Goal: Task Accomplishment & Management: Manage account settings

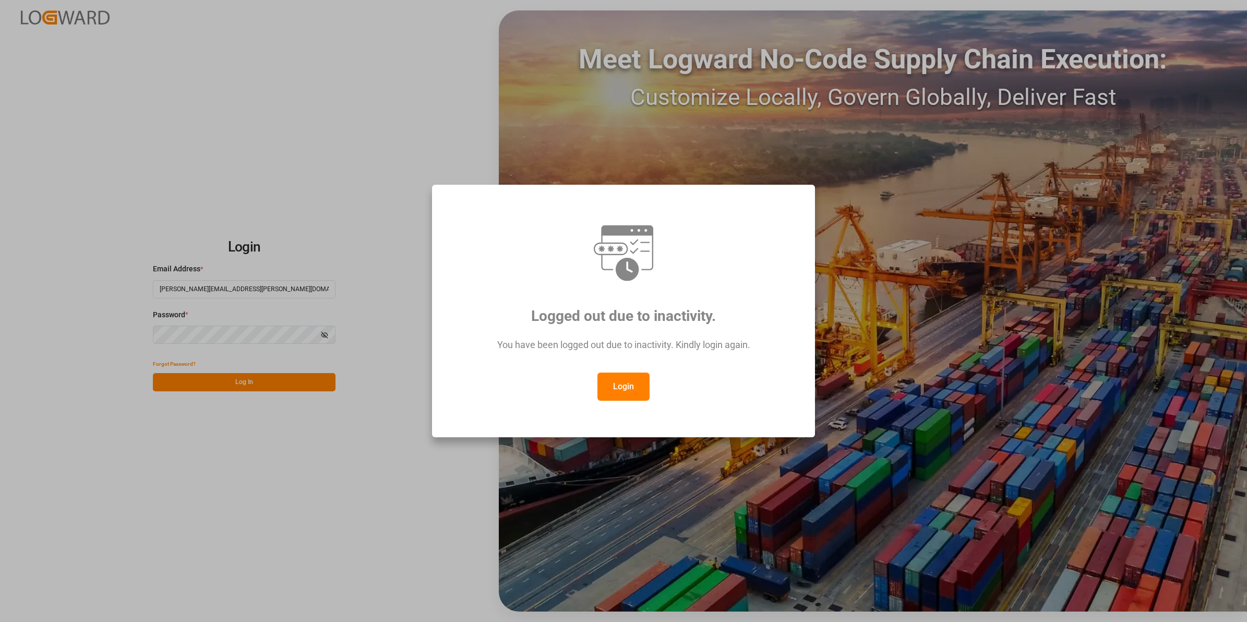
click at [629, 389] on button "Login" at bounding box center [623, 387] width 52 height 28
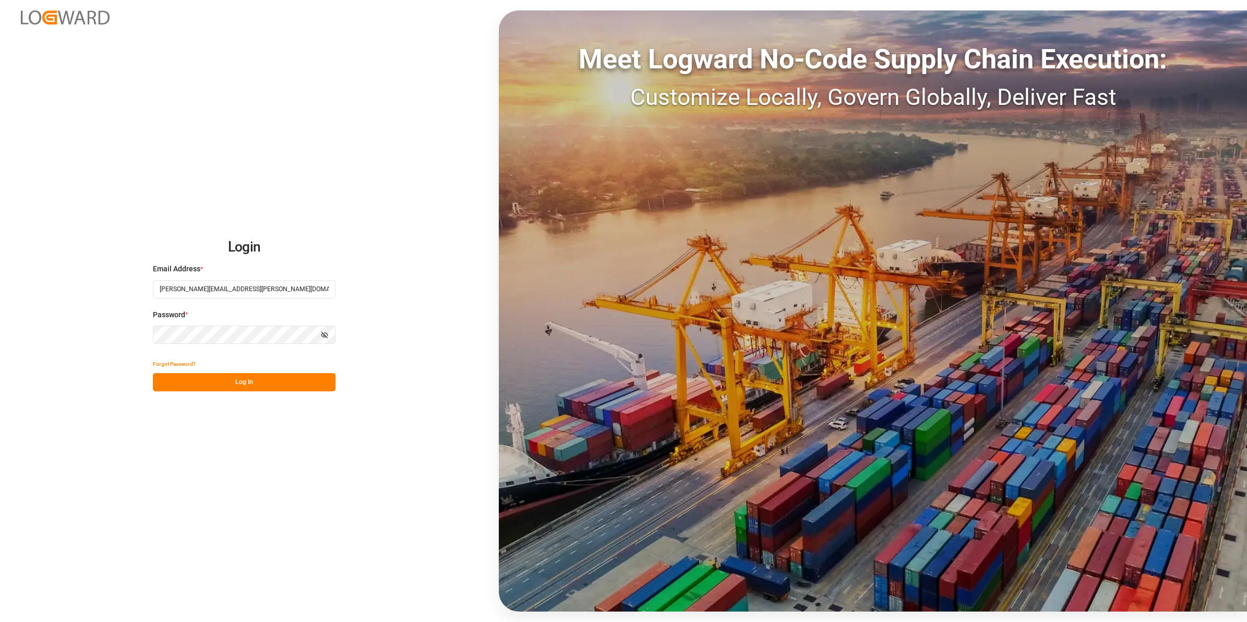
click at [259, 388] on button "Log In" at bounding box center [244, 382] width 183 height 18
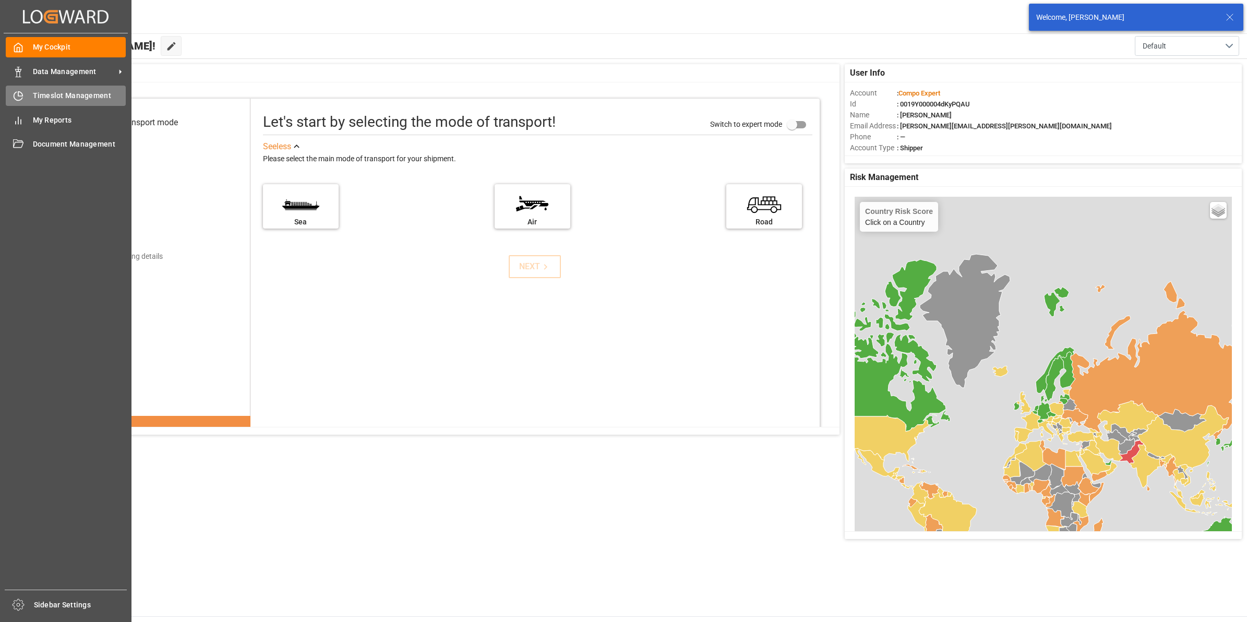
click at [50, 90] on span "Timeslot Management" at bounding box center [79, 95] width 93 height 11
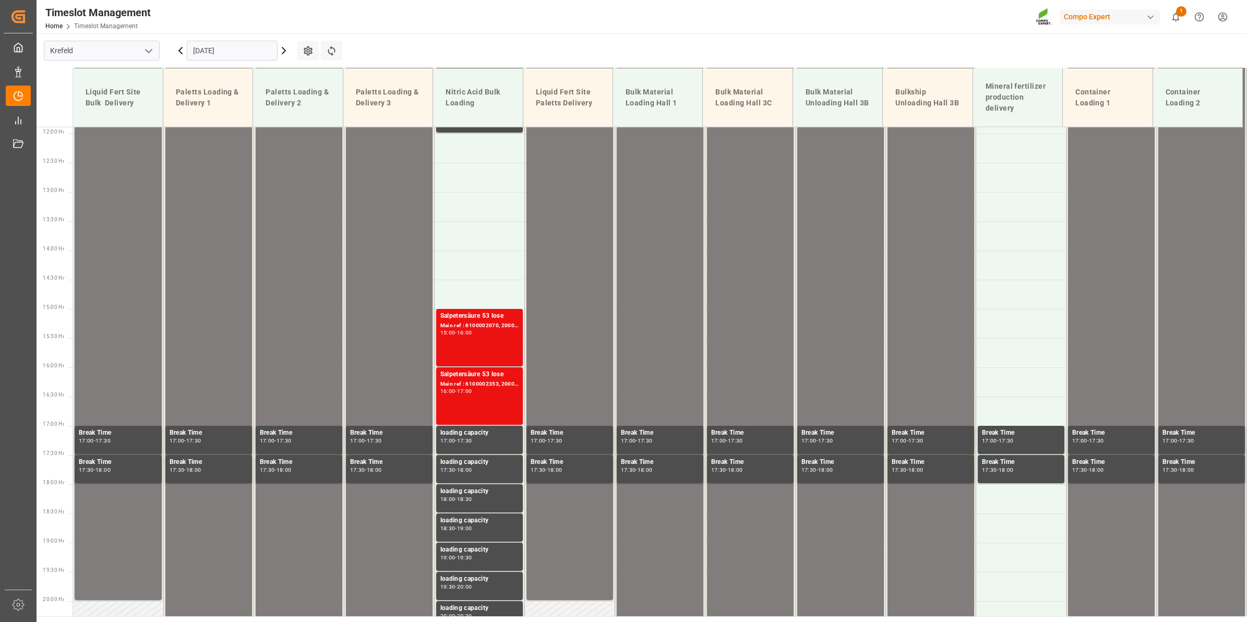
scroll to position [716, 0]
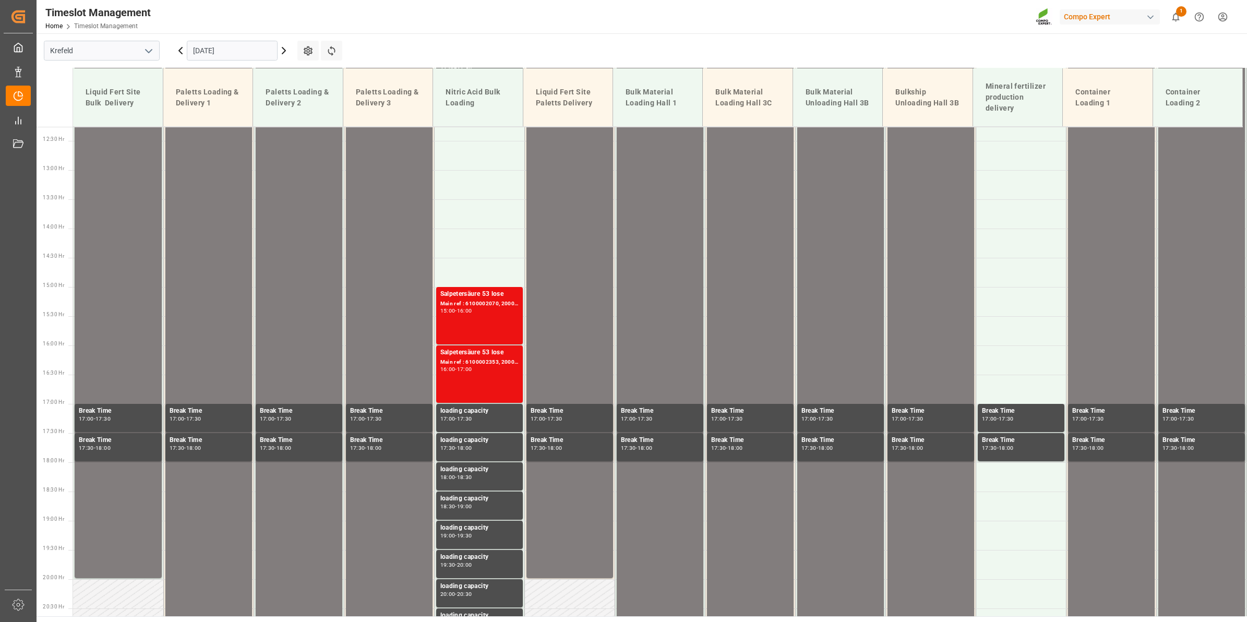
click at [147, 53] on icon "open menu" at bounding box center [148, 51] width 13 height 13
click at [79, 119] on div "La Vall d [PERSON_NAME]" at bounding box center [101, 120] width 115 height 23
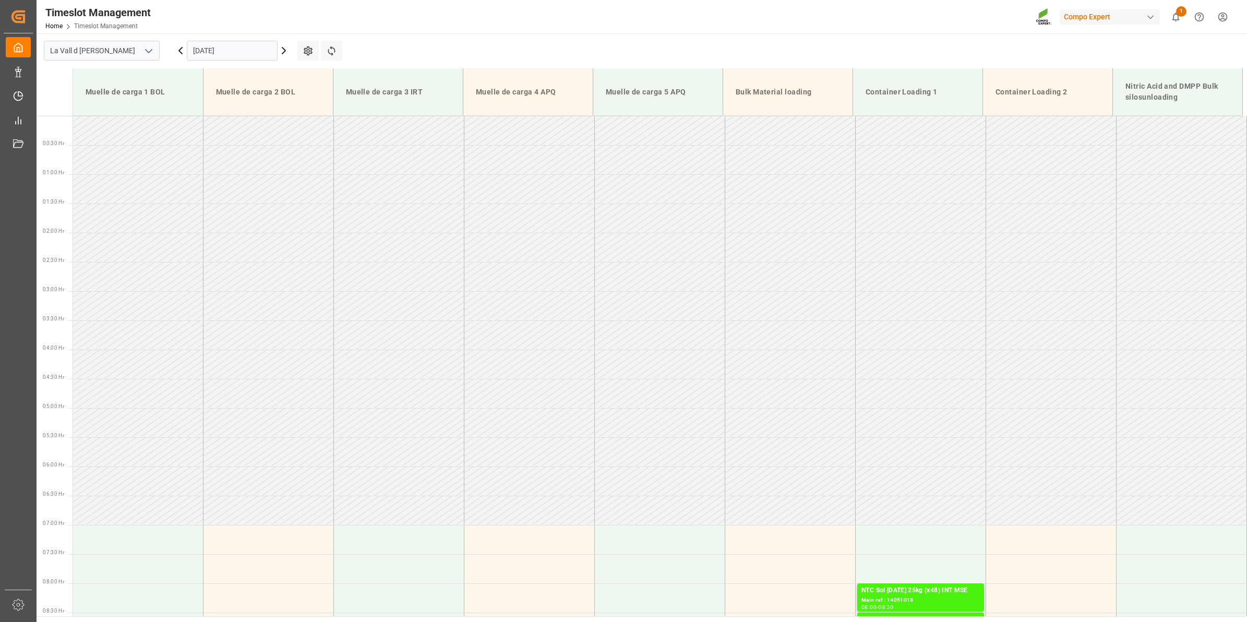
click at [285, 54] on icon at bounding box center [284, 50] width 13 height 13
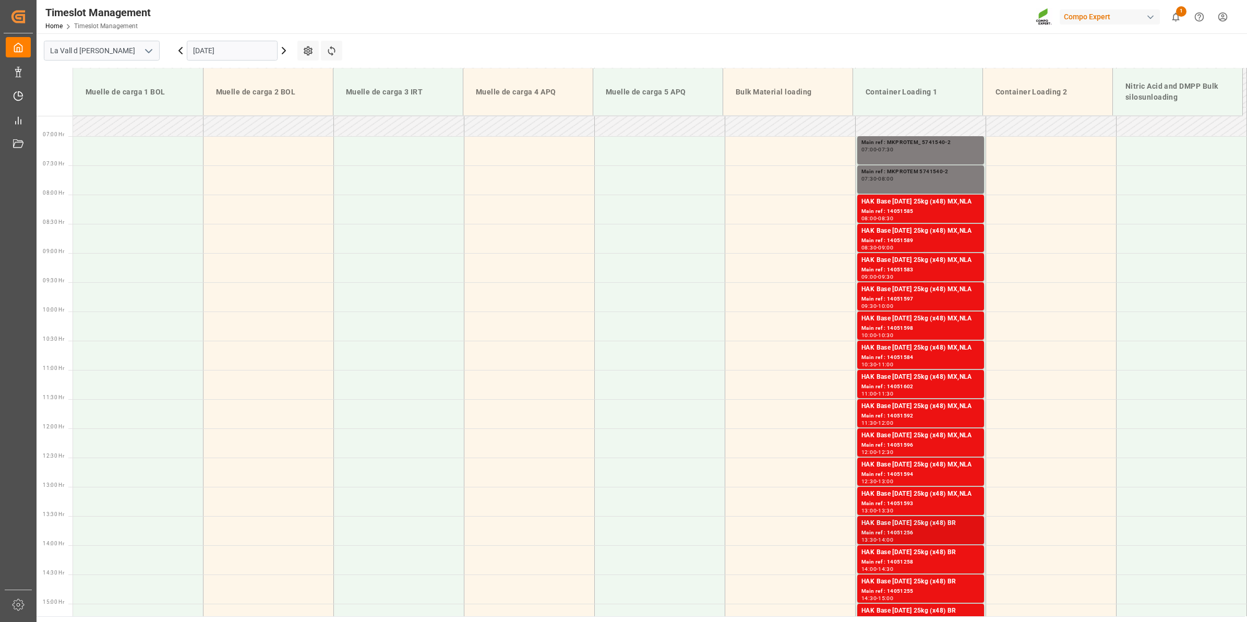
scroll to position [379, 0]
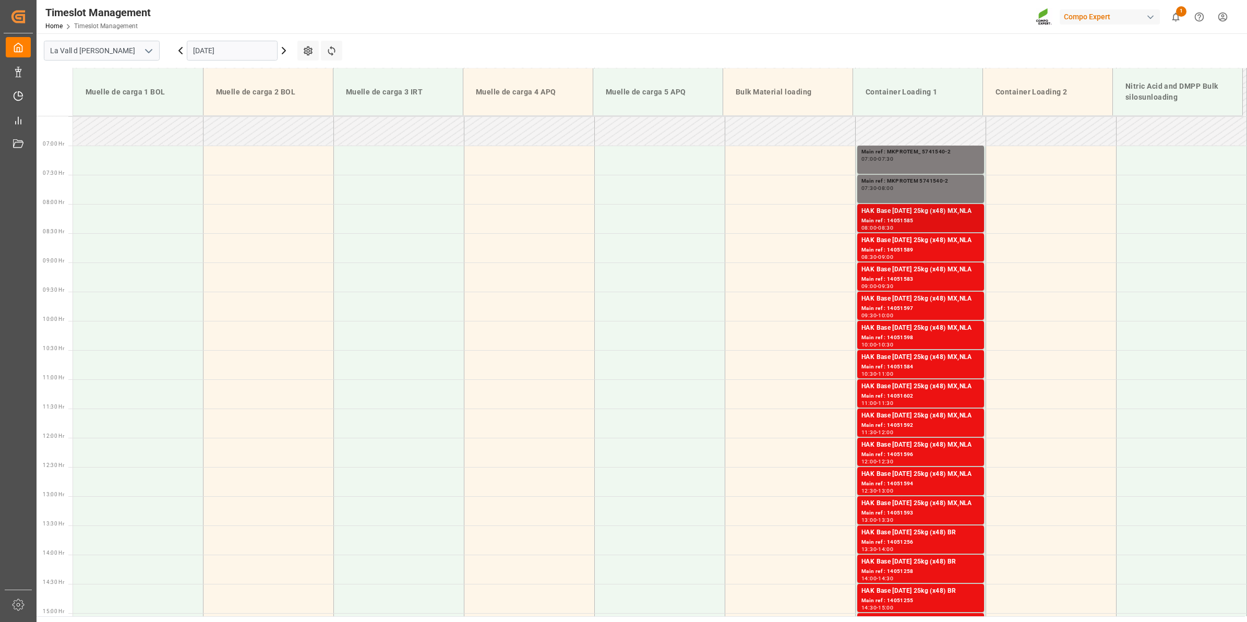
click at [909, 214] on div "HAK Base [DATE] 25kg (x48) MX,NLA" at bounding box center [920, 211] width 118 height 10
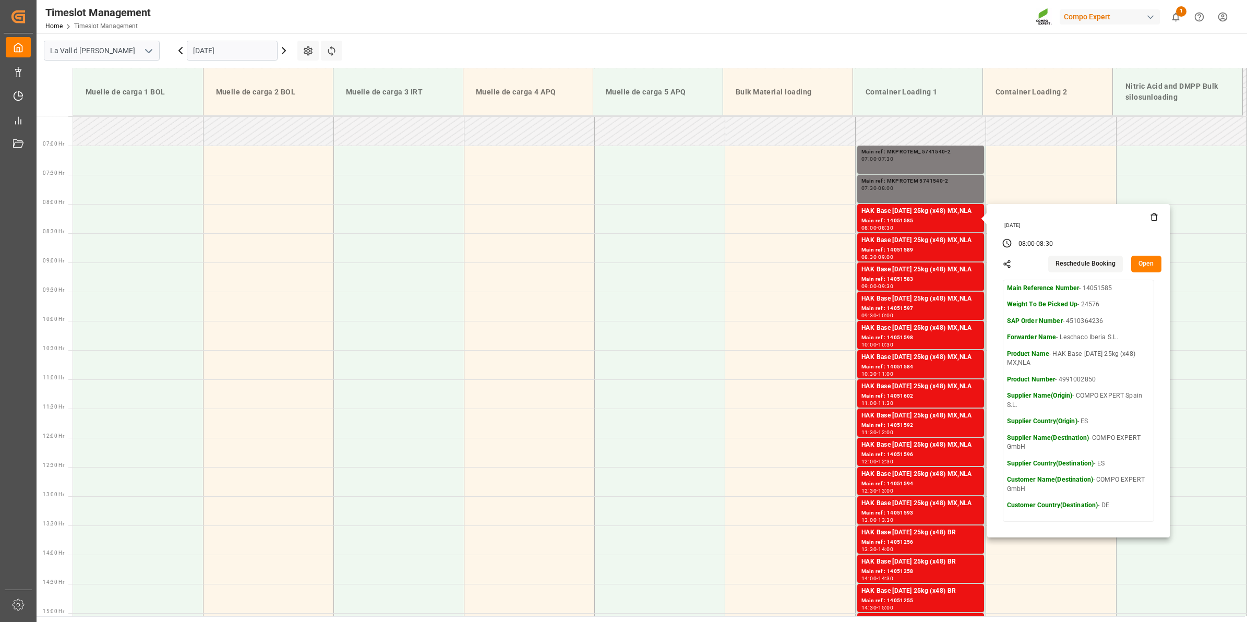
click at [1134, 262] on button "Open" at bounding box center [1146, 264] width 30 height 17
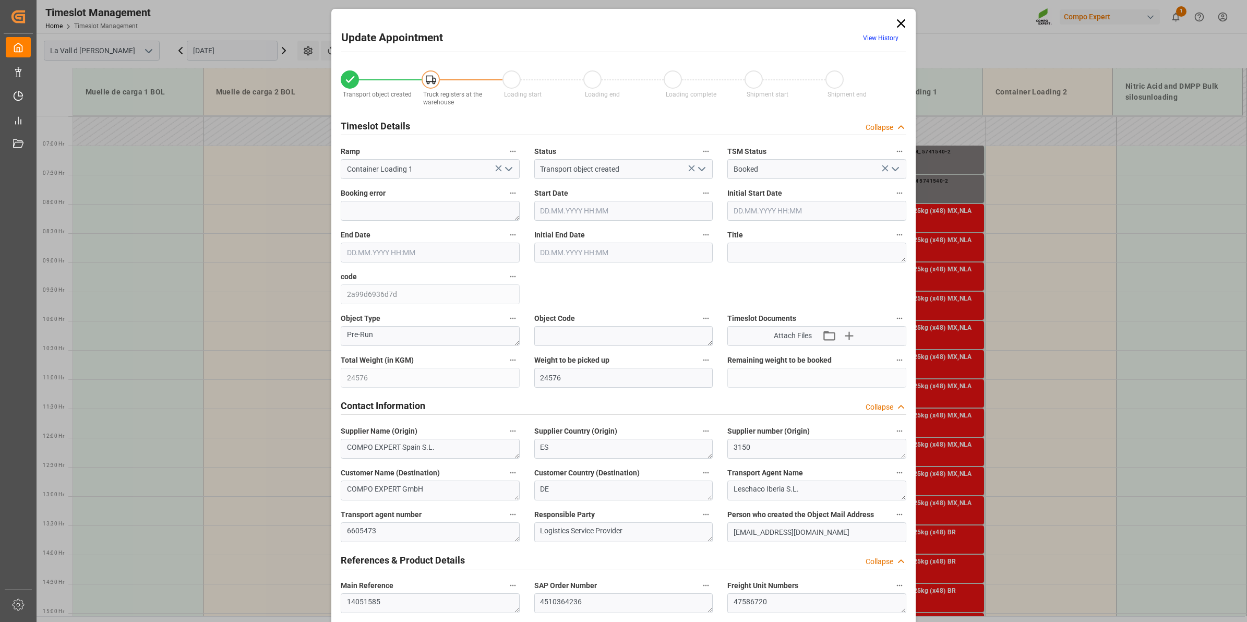
type input "[DATE] 08:00"
type input "[DATE] 08:30"
type input "[DATE] 08:46"
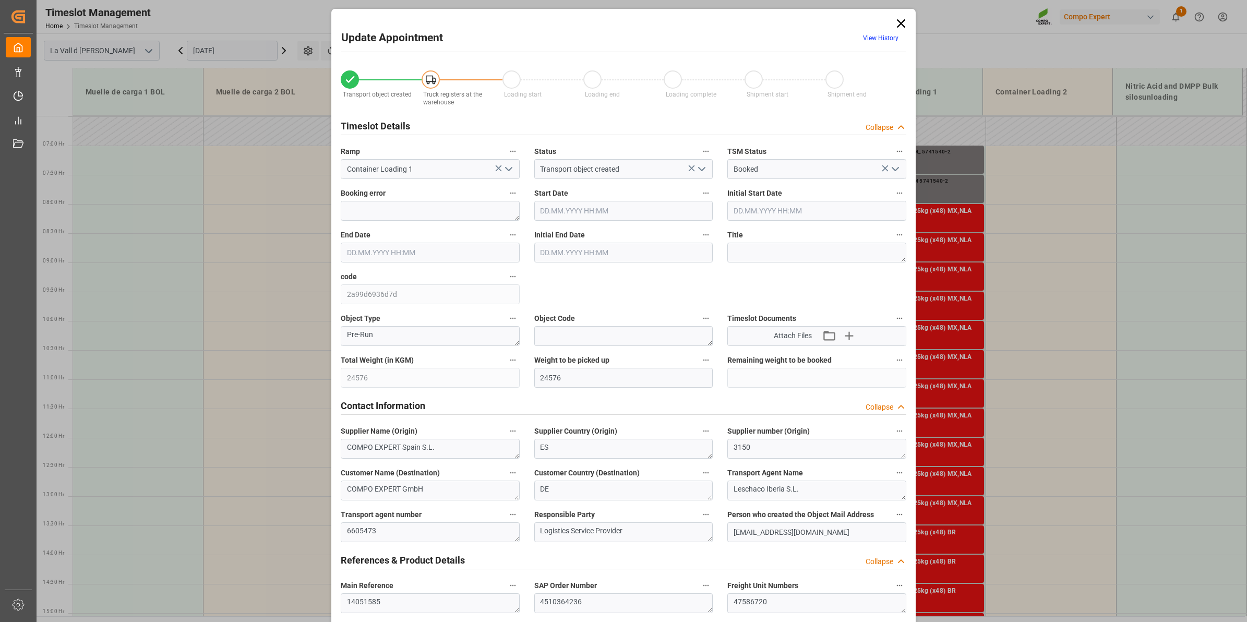
type input "[DATE] 11:18"
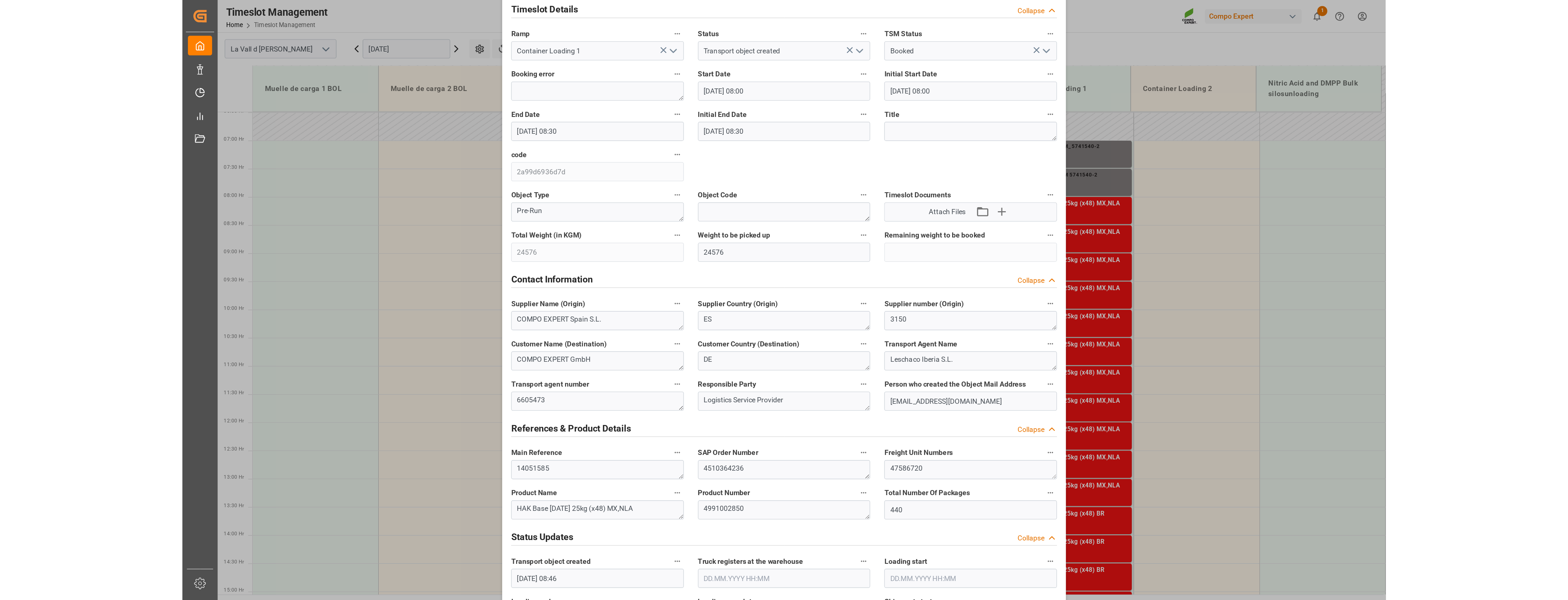
scroll to position [137, 0]
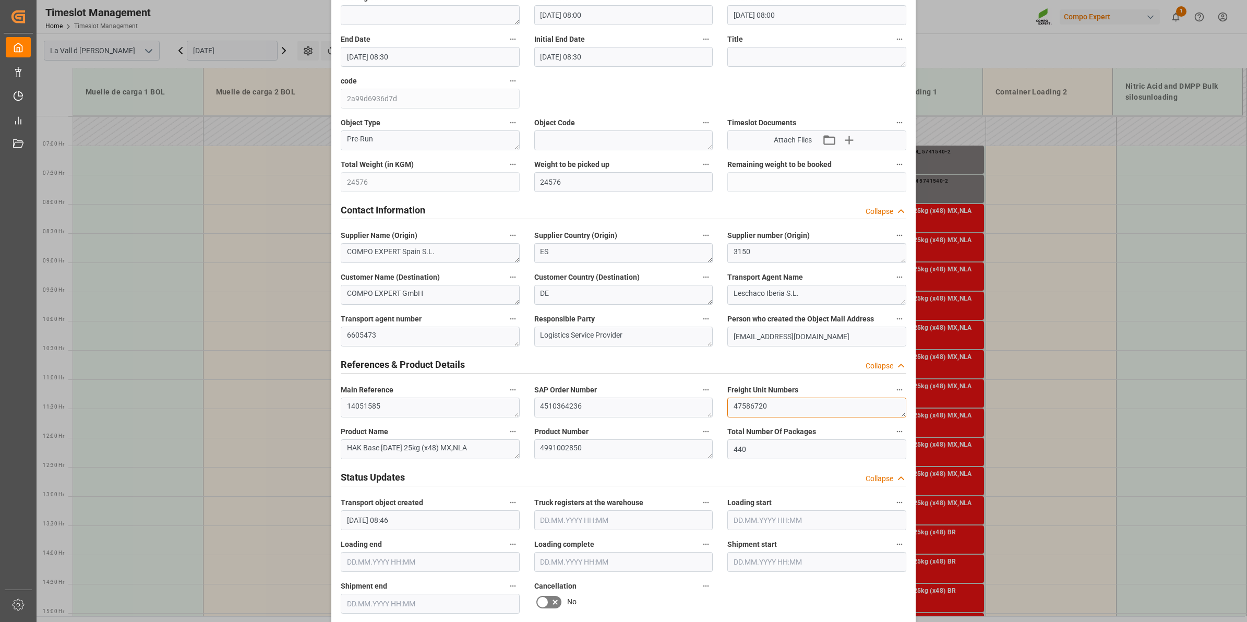
drag, startPoint x: 772, startPoint y: 403, endPoint x: 616, endPoint y: 401, distance: 156.6
click at [616, 401] on div "Transport object created Truck registers at the warehouse Loading start Loading…" at bounding box center [623, 534] width 580 height 1340
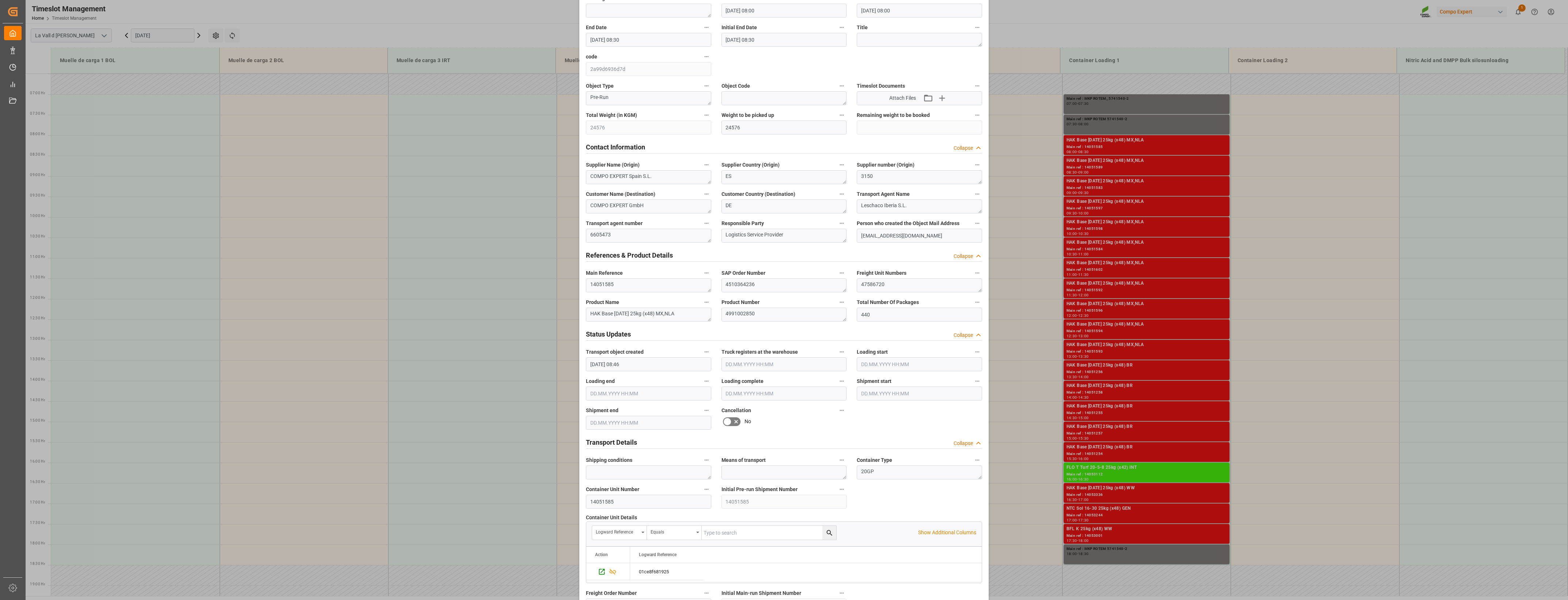
scroll to position [0, 0]
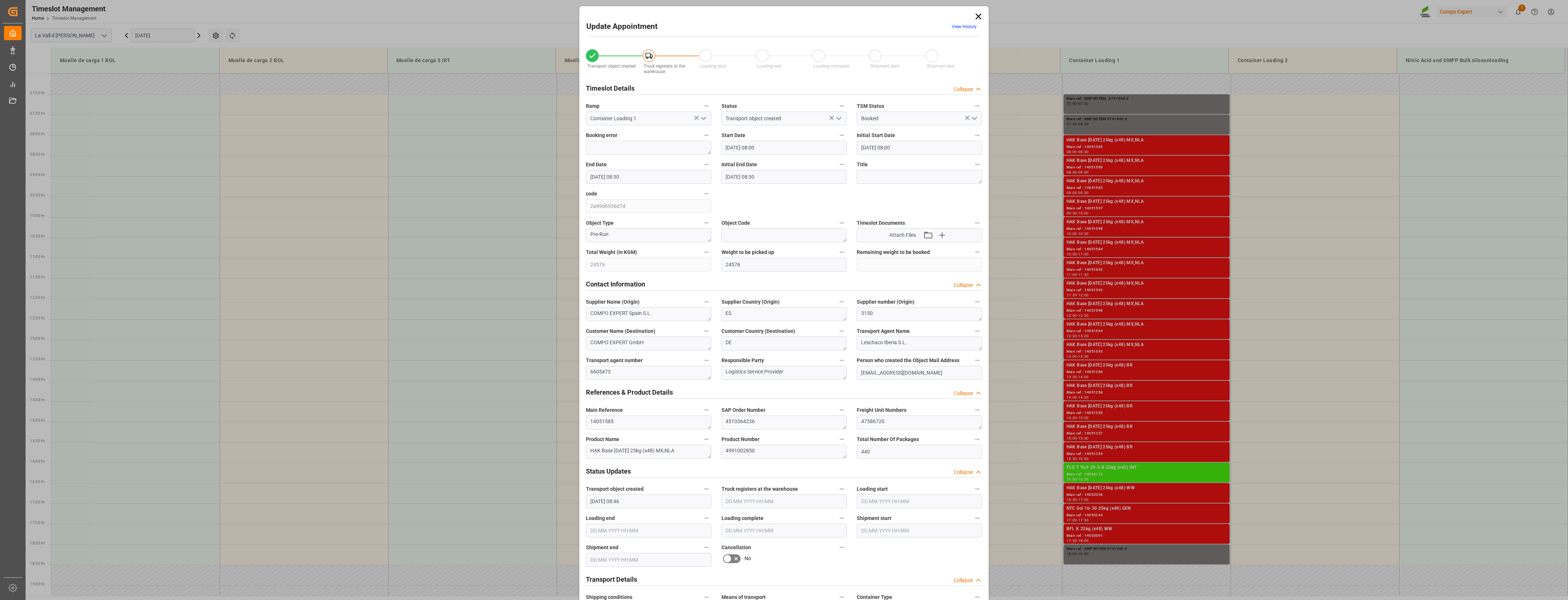
click at [874, 15] on icon at bounding box center [979, 16] width 6 height 6
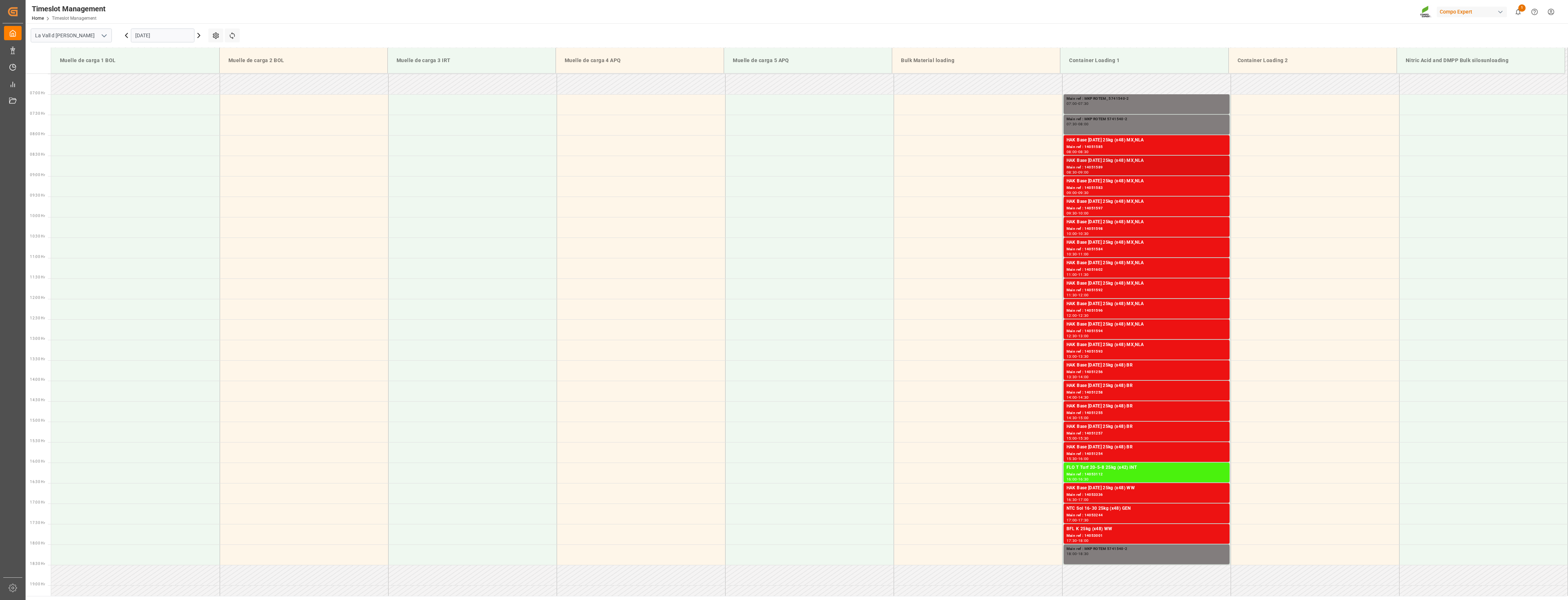
click at [874, 164] on div "HAK Base [DATE] 25kg (x48) MX,NLA" at bounding box center [1147, 160] width 160 height 7
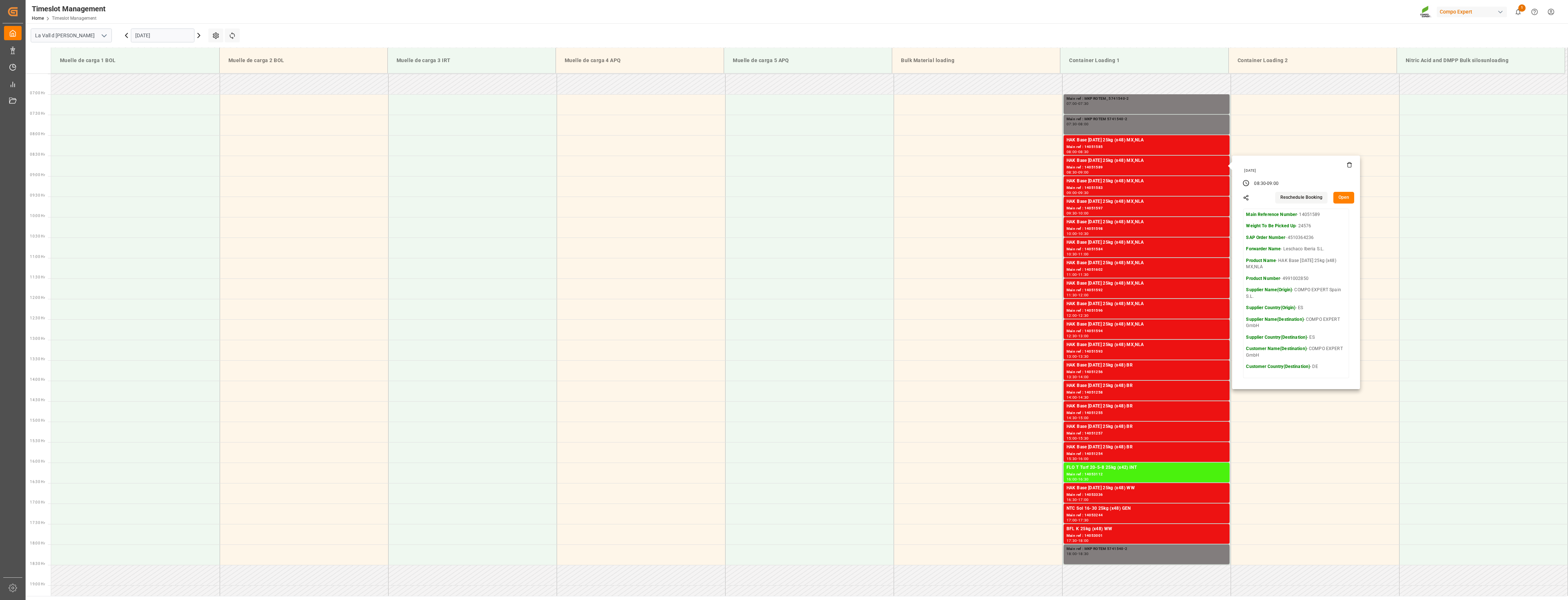
click at [874, 197] on button "Open" at bounding box center [1344, 197] width 21 height 12
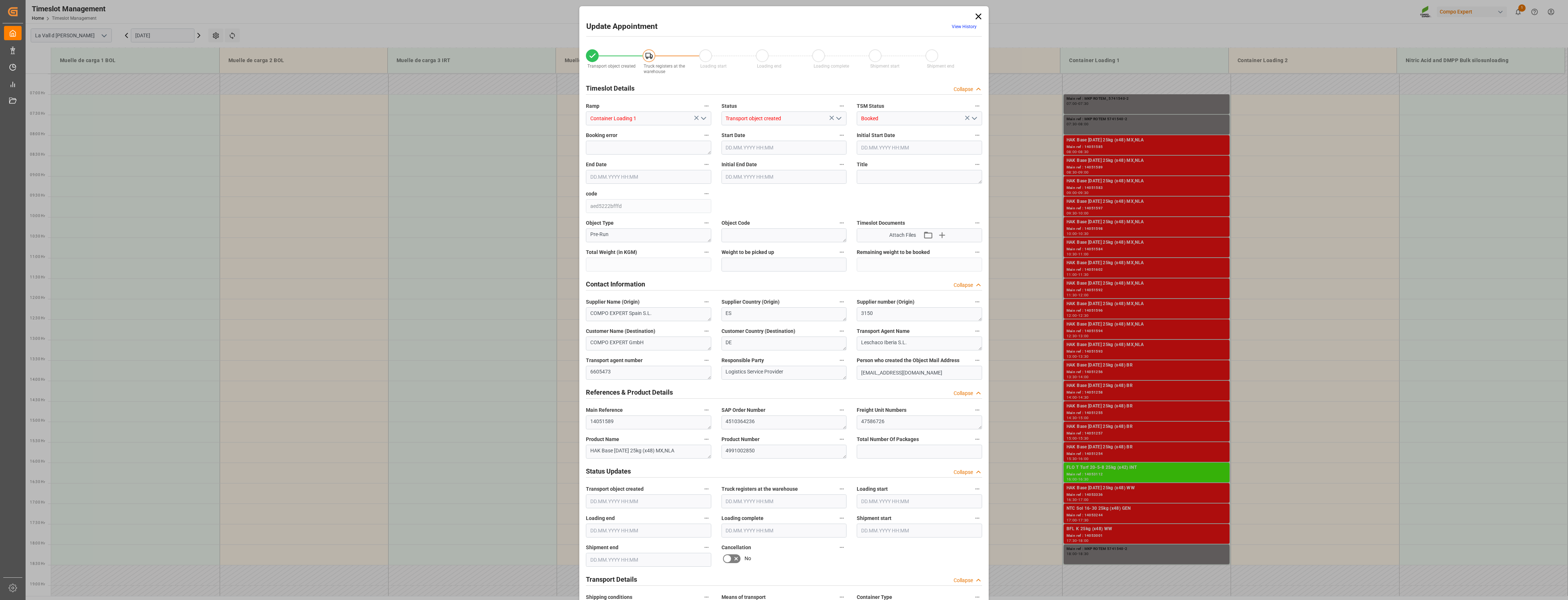
type input "24576"
type input "440"
type input "[DATE] 08:30"
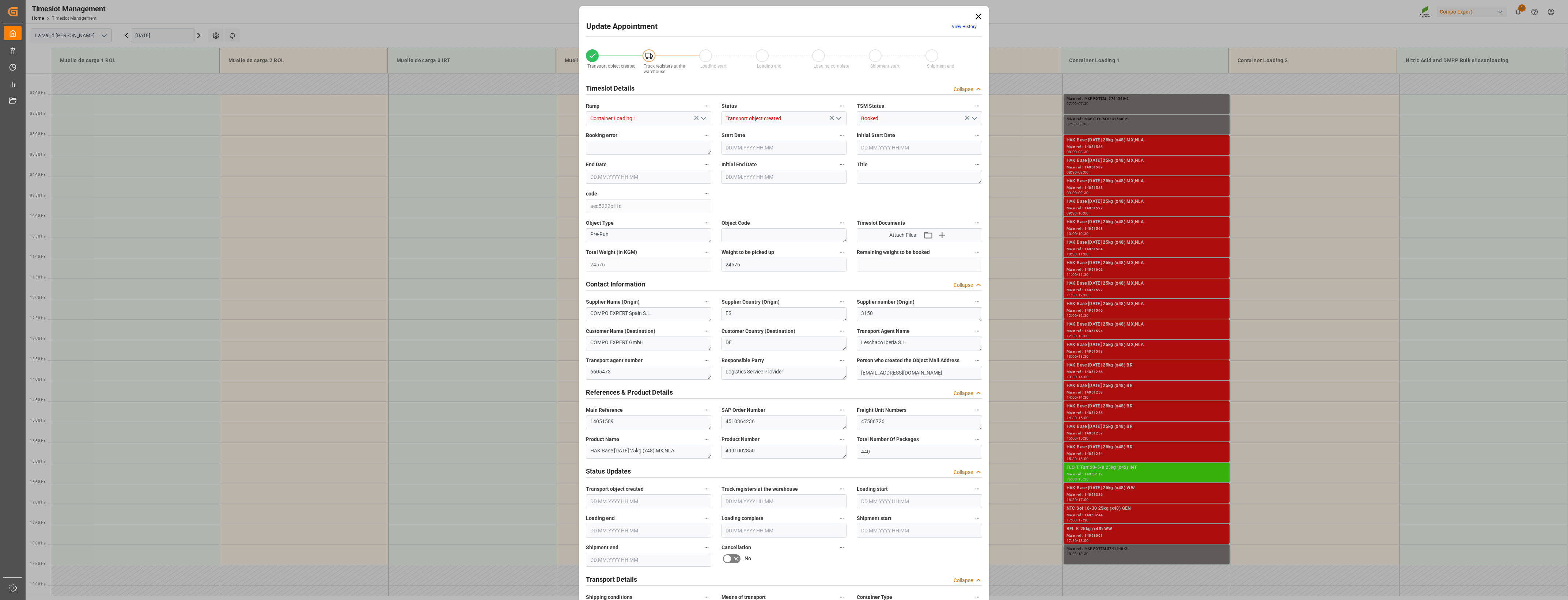
type input "[DATE] 09:00"
type input "[DATE] 08:46"
type input "[DATE] 11:19"
drag, startPoint x: 915, startPoint y: 419, endPoint x: 721, endPoint y: 393, distance: 195.7
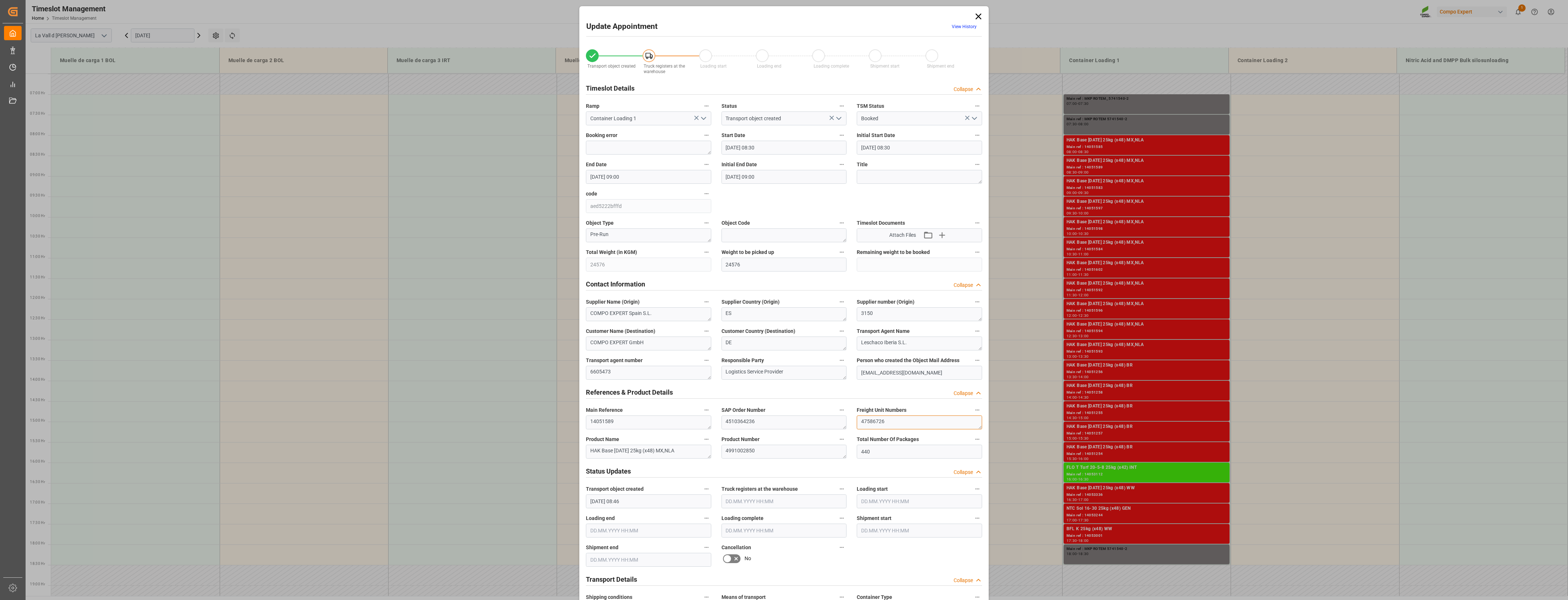
click at [721, 393] on div "Transport object created Truck registers at the warehouse Loading start Loading…" at bounding box center [784, 510] width 406 height 938
click at [874, 17] on icon at bounding box center [979, 16] width 6 height 6
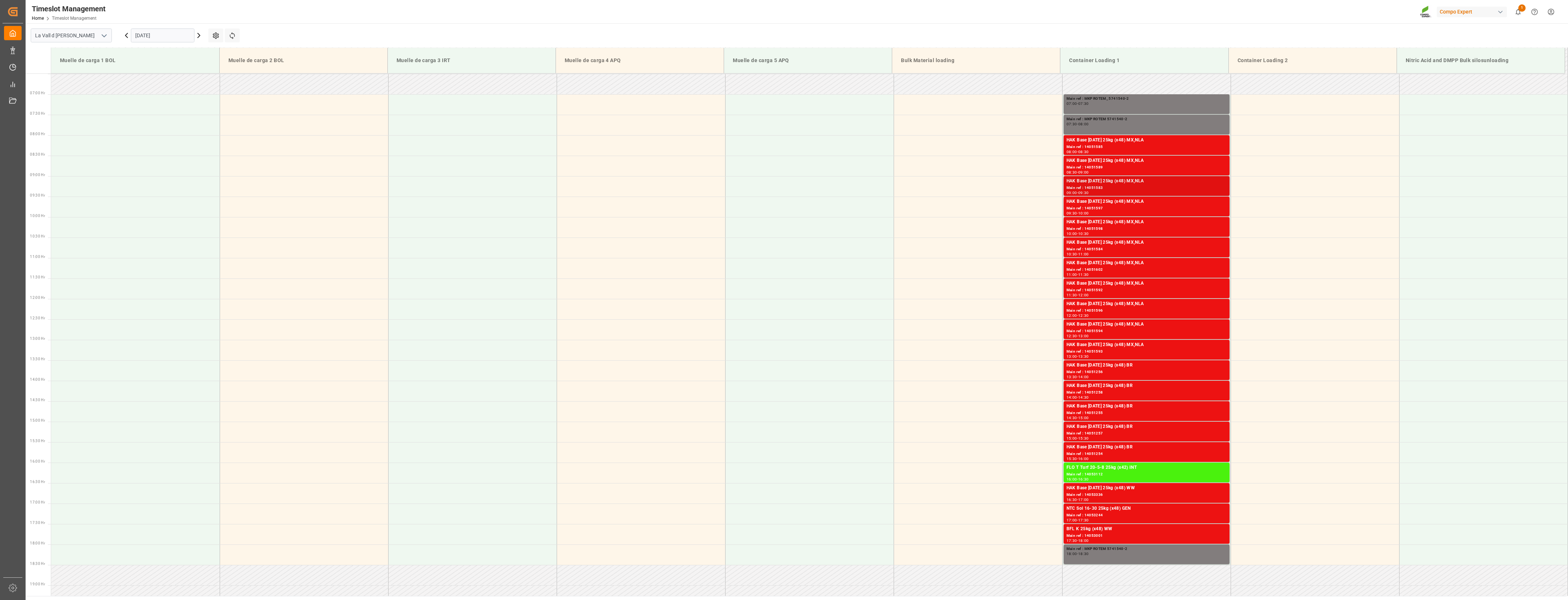
click at [874, 185] on div "Main ref : 14051583" at bounding box center [1147, 188] width 160 height 6
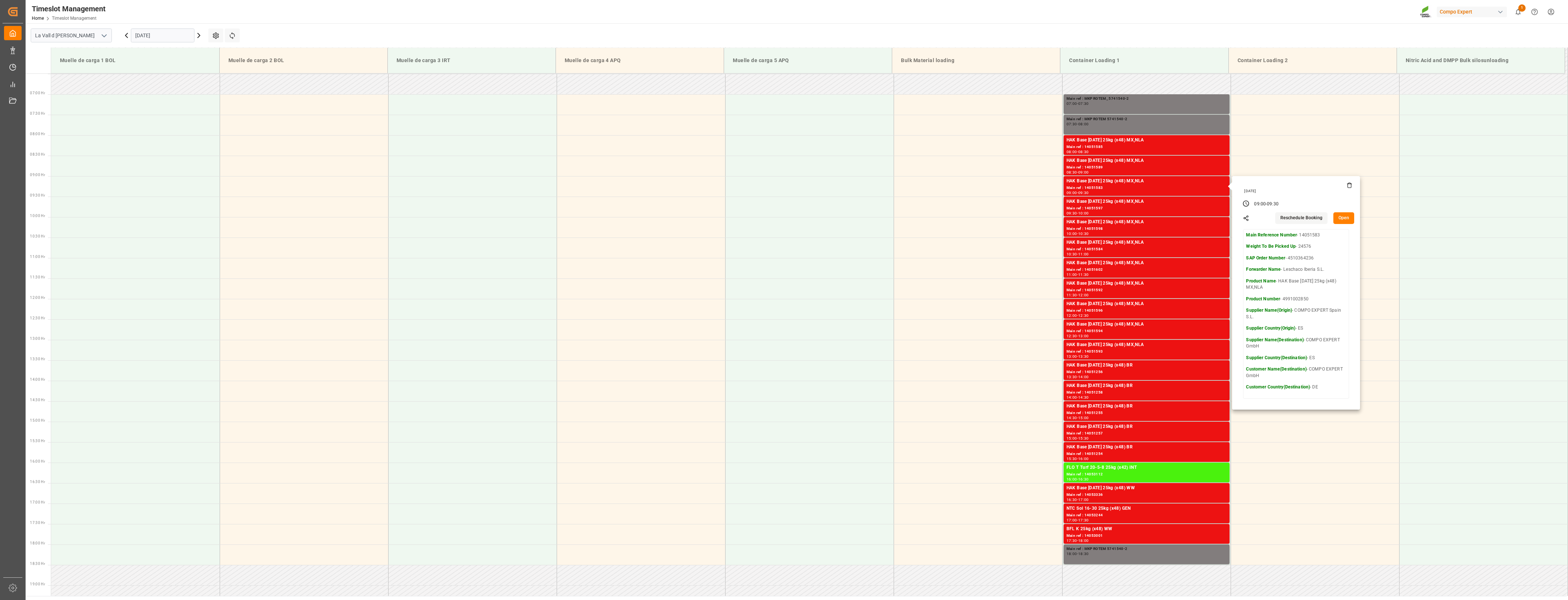
click at [874, 219] on button "Open" at bounding box center [1344, 218] width 21 height 12
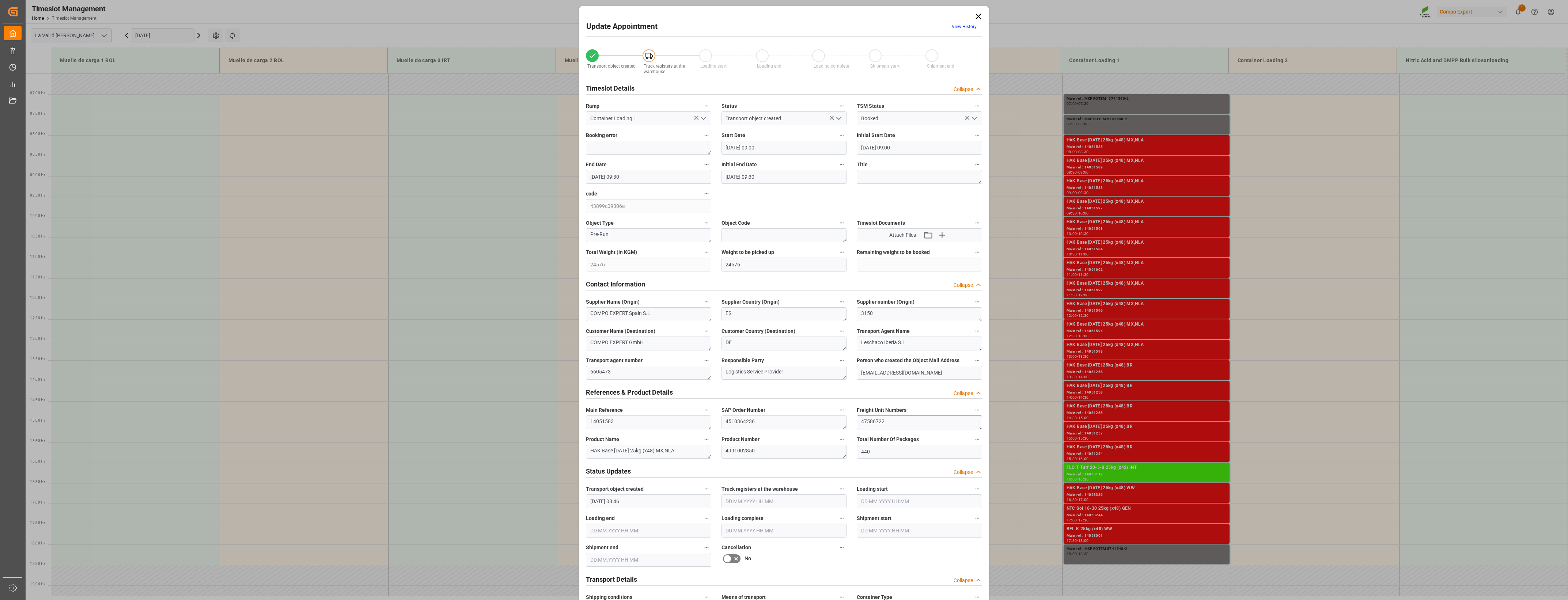
drag, startPoint x: 897, startPoint y: 424, endPoint x: 729, endPoint y: 410, distance: 168.6
click at [755, 414] on div "Transport object created Truck registers at the warehouse Loading start Loading…" at bounding box center [784, 510] width 406 height 938
click at [874, 18] on icon at bounding box center [979, 16] width 11 height 11
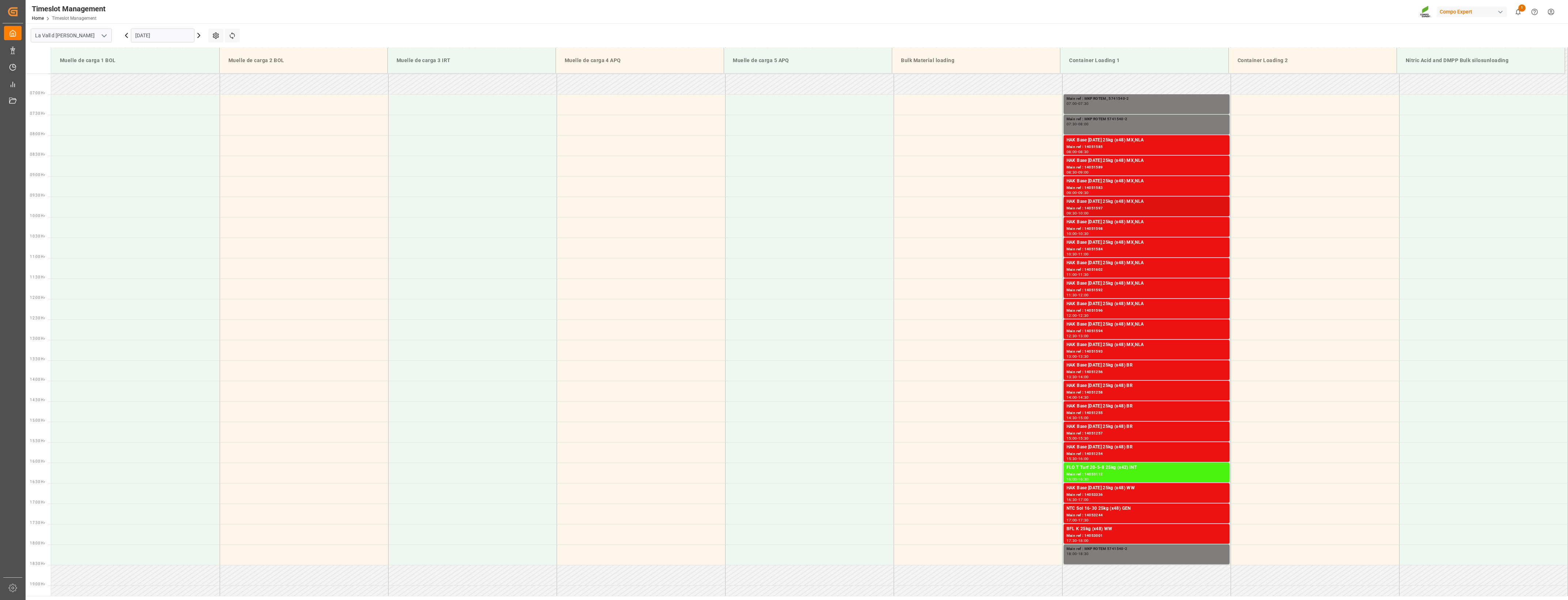
click at [874, 209] on div "Main ref : 14051597" at bounding box center [1147, 208] width 160 height 6
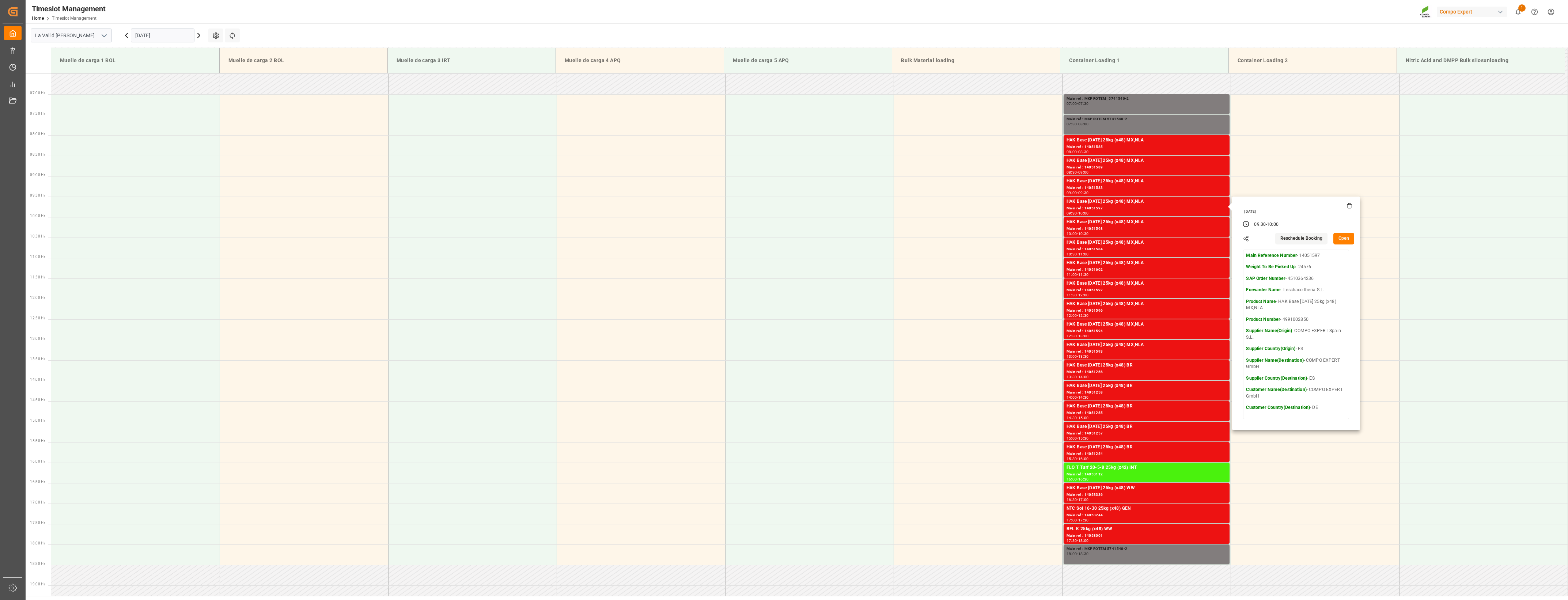
click at [874, 239] on button "Open" at bounding box center [1344, 238] width 21 height 12
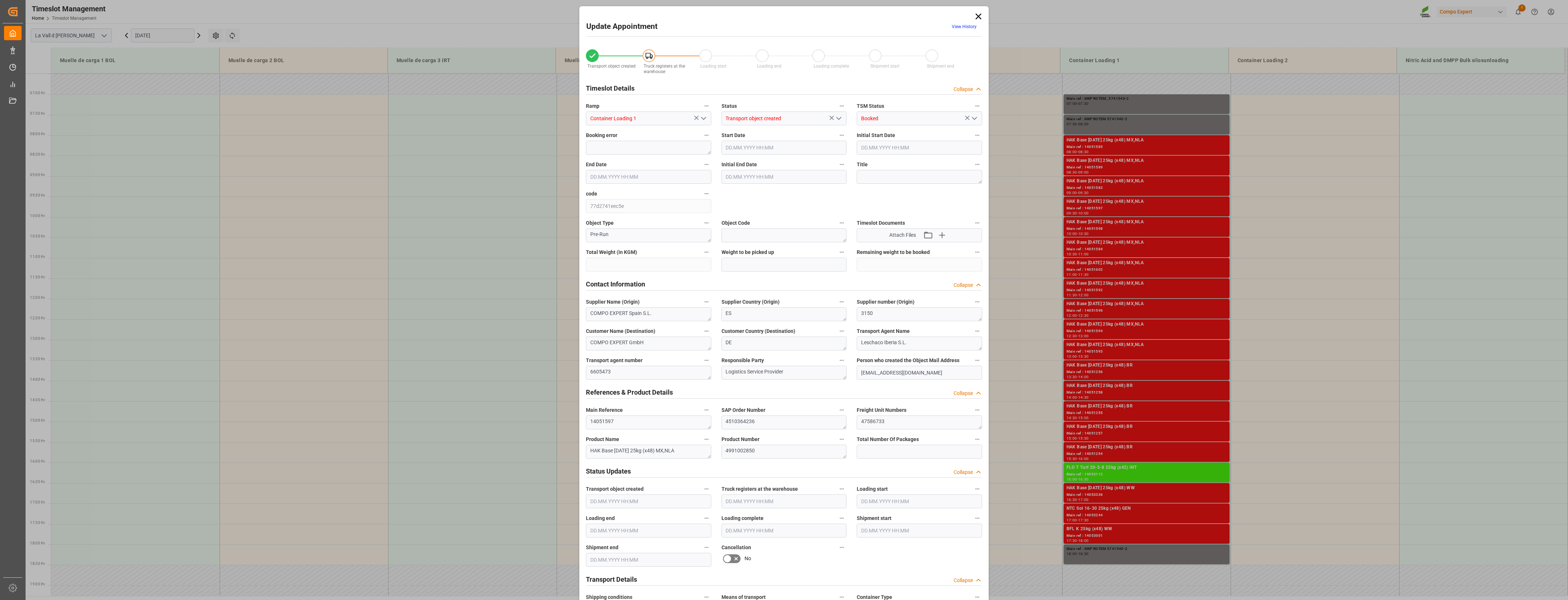
type input "24576"
type input "440"
type input "[DATE] 09:30"
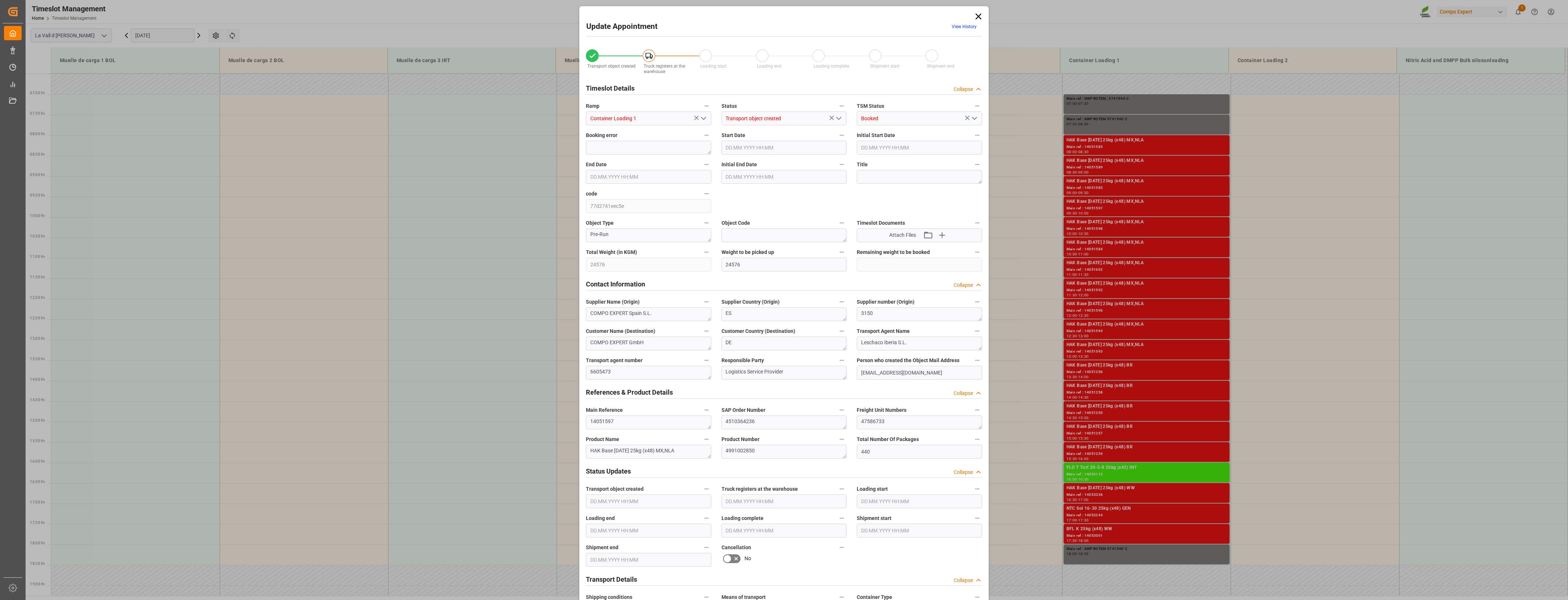
type input "[DATE] 10:00"
type input "[DATE] 08:46"
type input "[DATE] 11:22"
click at [874, 425] on textarea "47586733" at bounding box center [919, 422] width 125 height 14
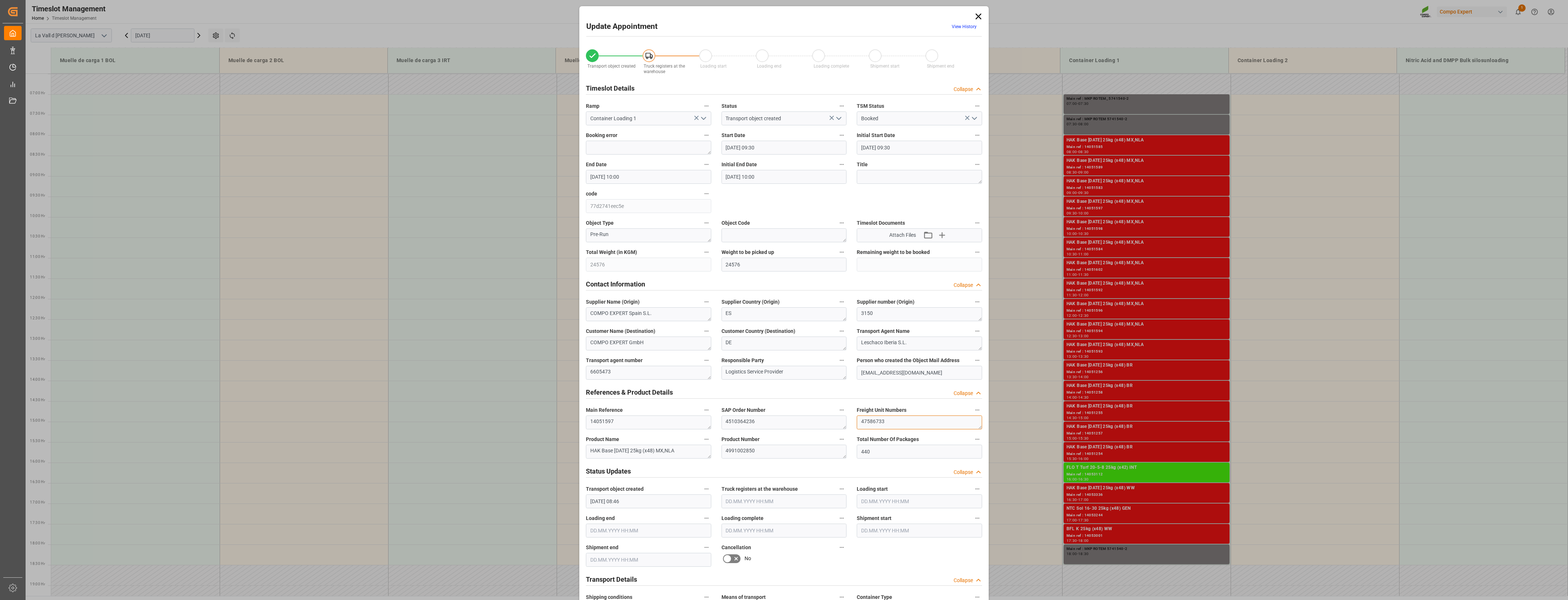
drag, startPoint x: 903, startPoint y: 424, endPoint x: 714, endPoint y: 416, distance: 189.2
click at [714, 416] on div "Transport object created Truck registers at the warehouse Loading start Loading…" at bounding box center [784, 510] width 406 height 938
click at [874, 19] on icon at bounding box center [979, 16] width 11 height 11
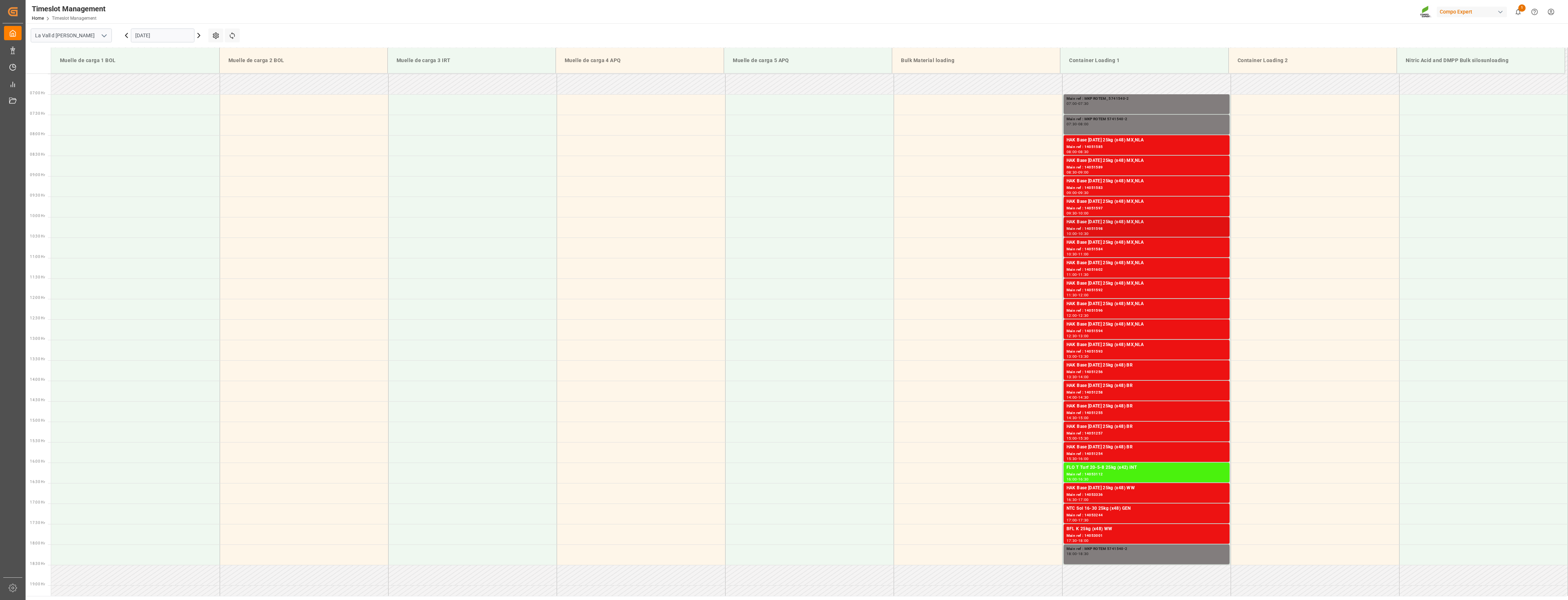
click at [874, 230] on div "Main ref : 14051598" at bounding box center [1147, 228] width 160 height 6
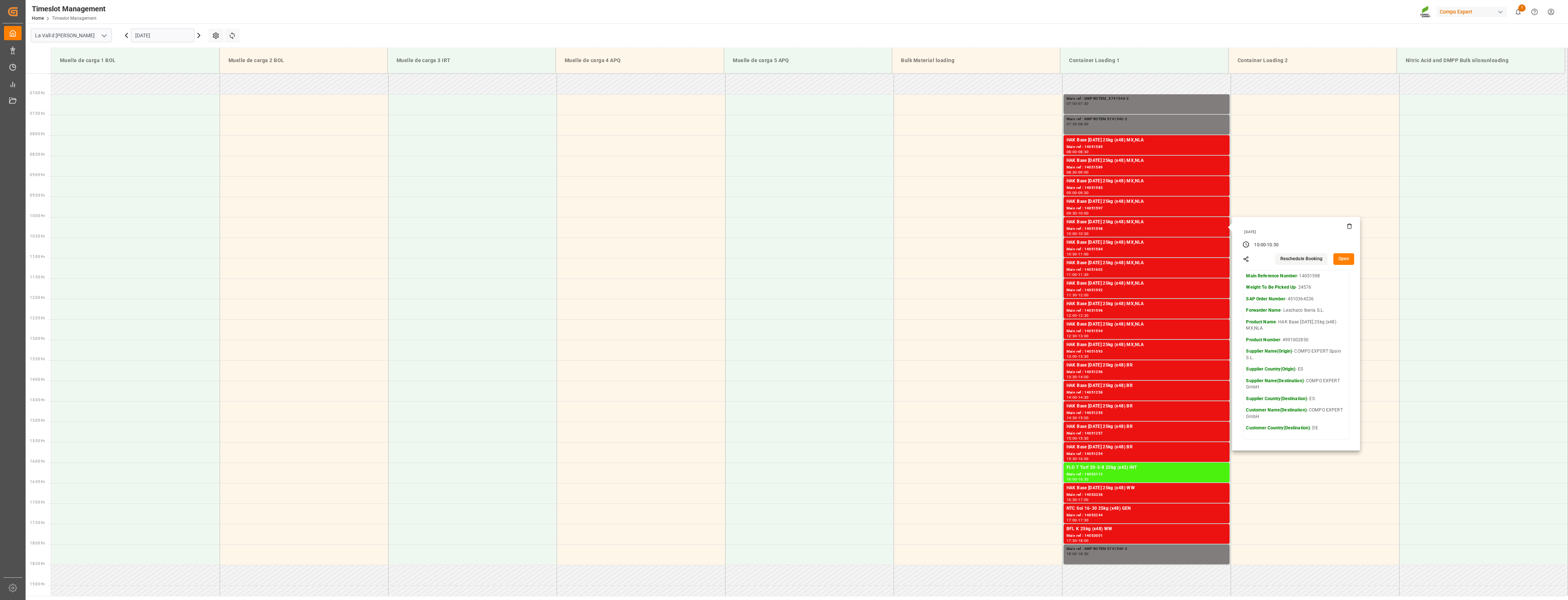
click at [874, 262] on button "Open" at bounding box center [1344, 259] width 21 height 12
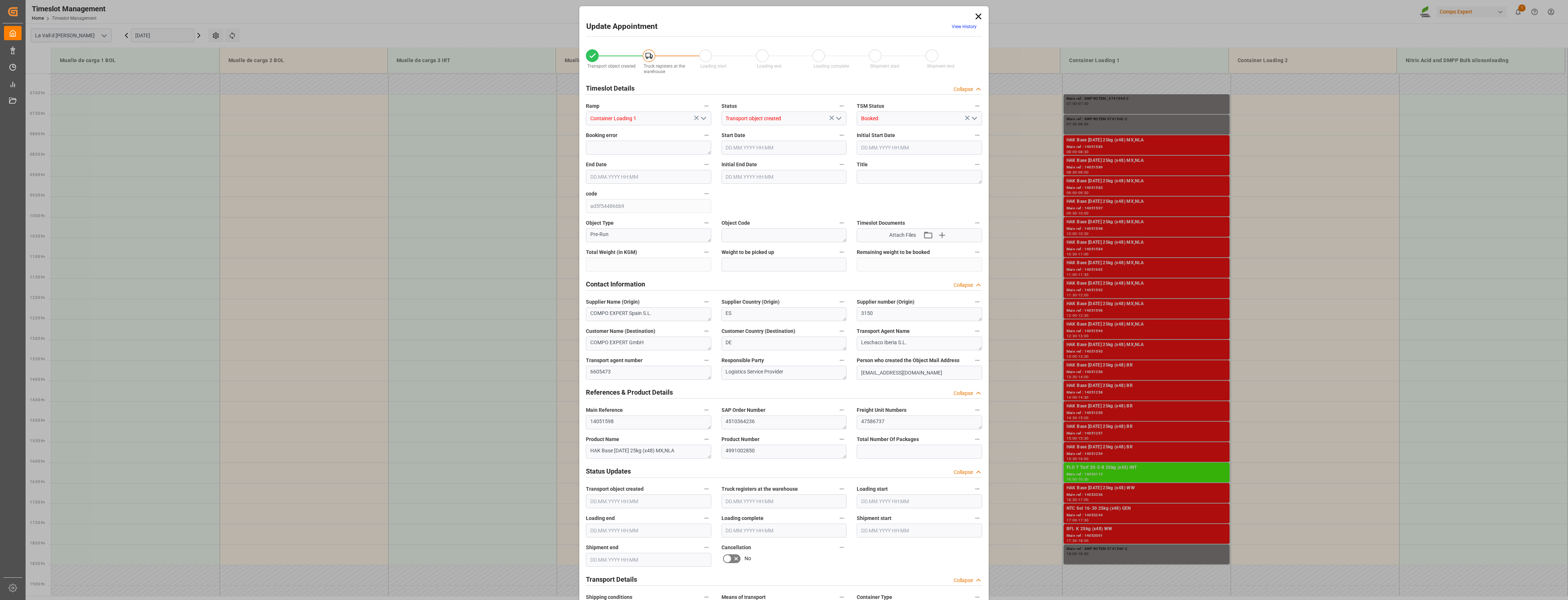
type input "24576"
type input "440"
type input "[DATE] 10:00"
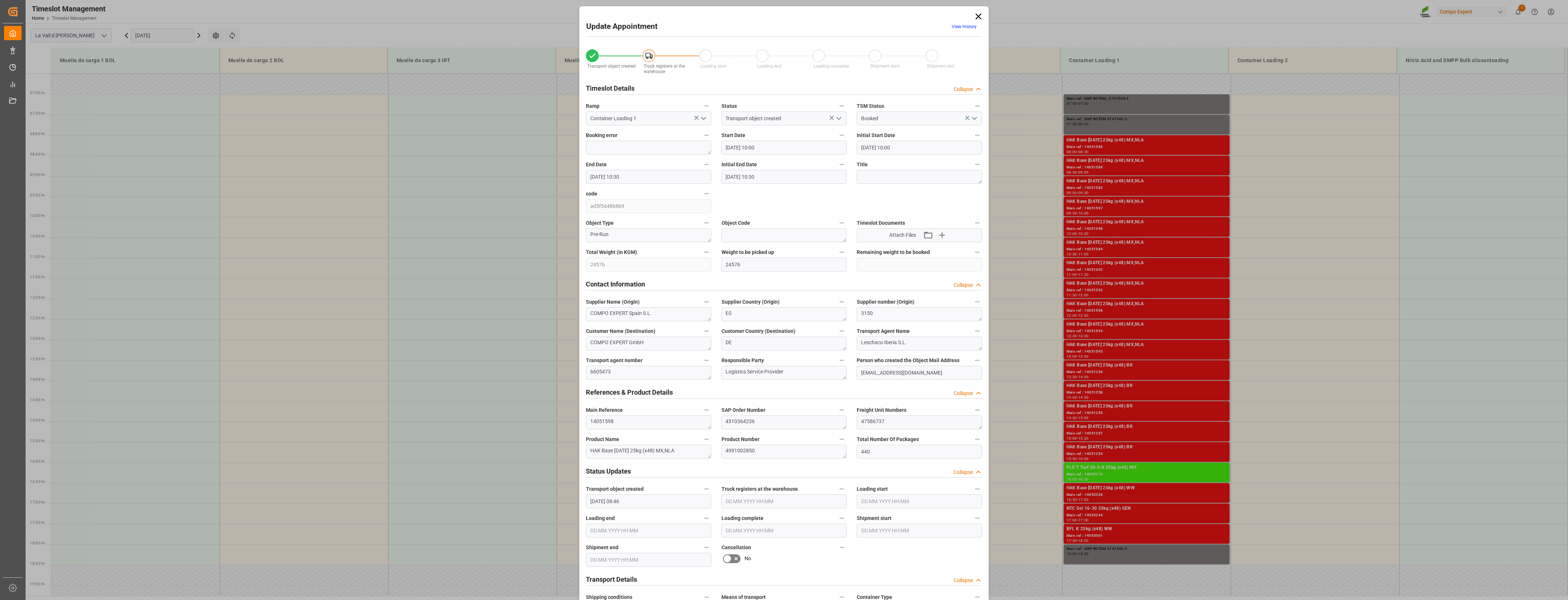
type input "[DATE] 10:30"
type input "[DATE] 08:46"
type input "[DATE] 11:23"
drag, startPoint x: 907, startPoint y: 419, endPoint x: 715, endPoint y: 410, distance: 192.2
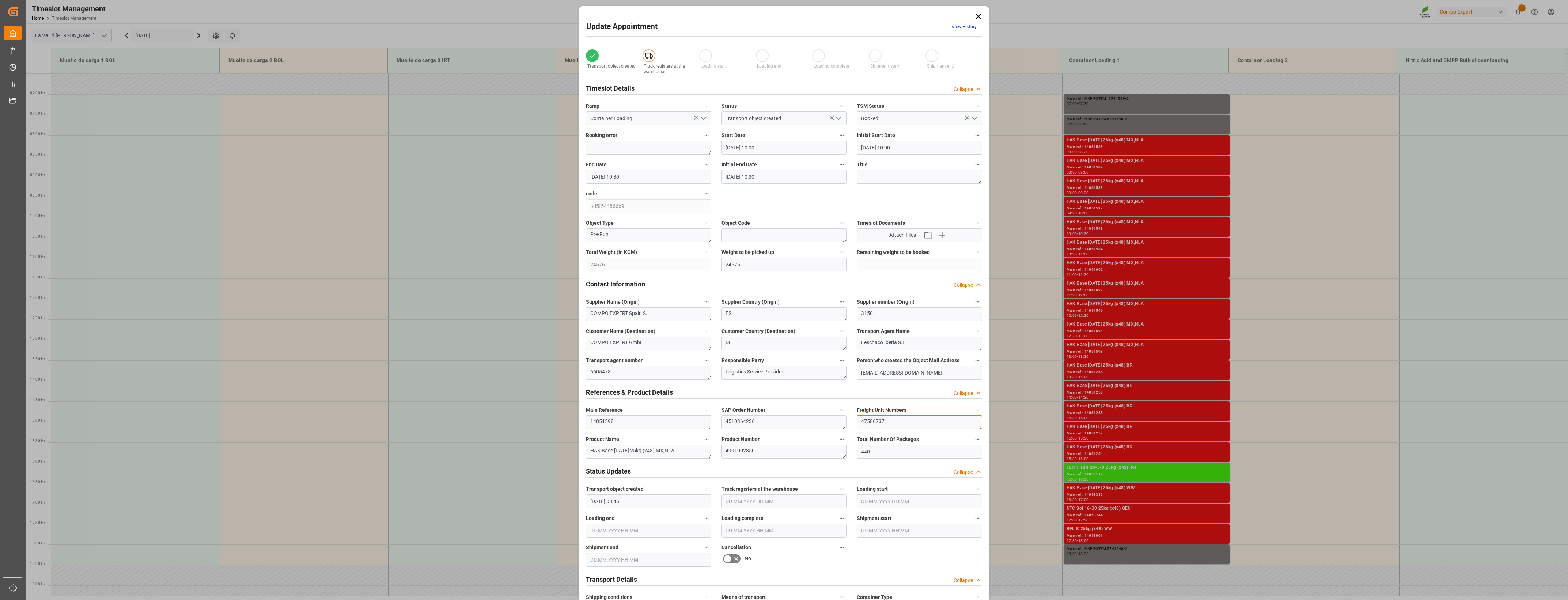
click at [715, 410] on div "Transport object created Truck registers at the warehouse Loading start Loading…" at bounding box center [784, 510] width 406 height 938
click at [874, 18] on div "Update Appointment View History Transport object created Truck registers at the…" at bounding box center [784, 507] width 406 height 998
click at [874, 16] on icon at bounding box center [979, 16] width 11 height 11
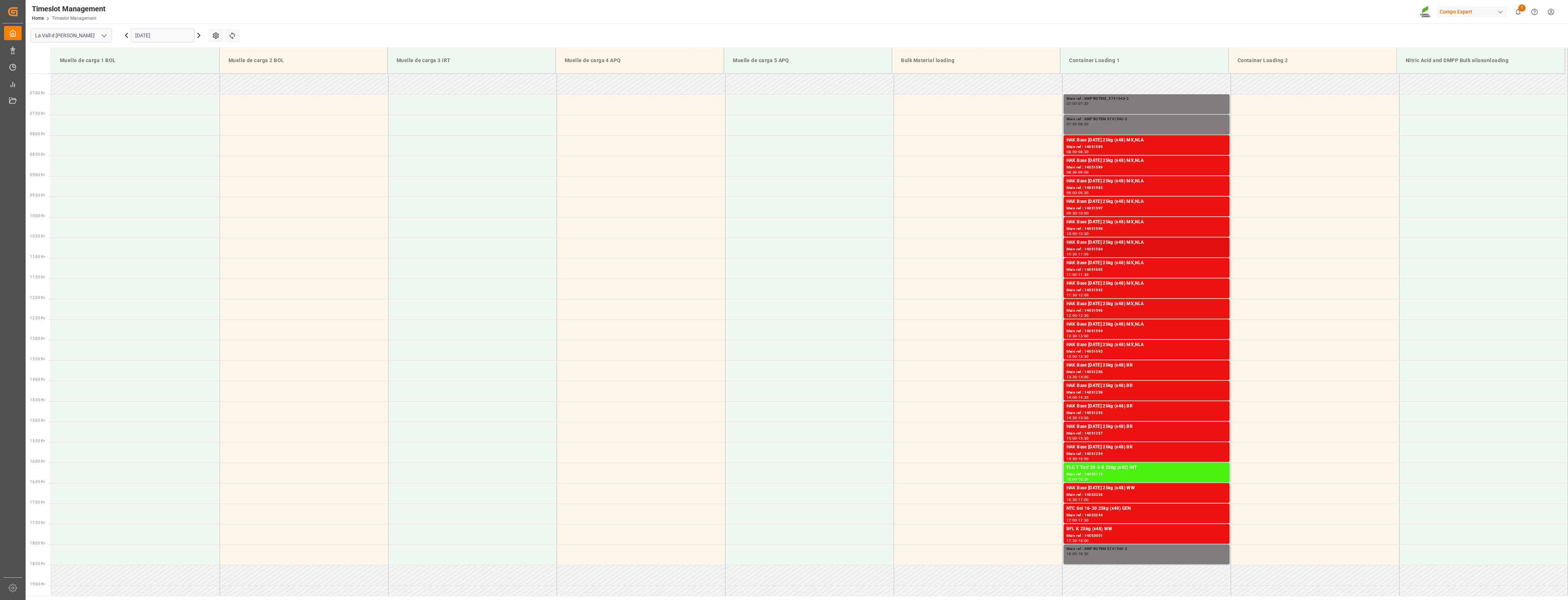
click at [874, 250] on div "Main ref : 14051584" at bounding box center [1147, 249] width 160 height 6
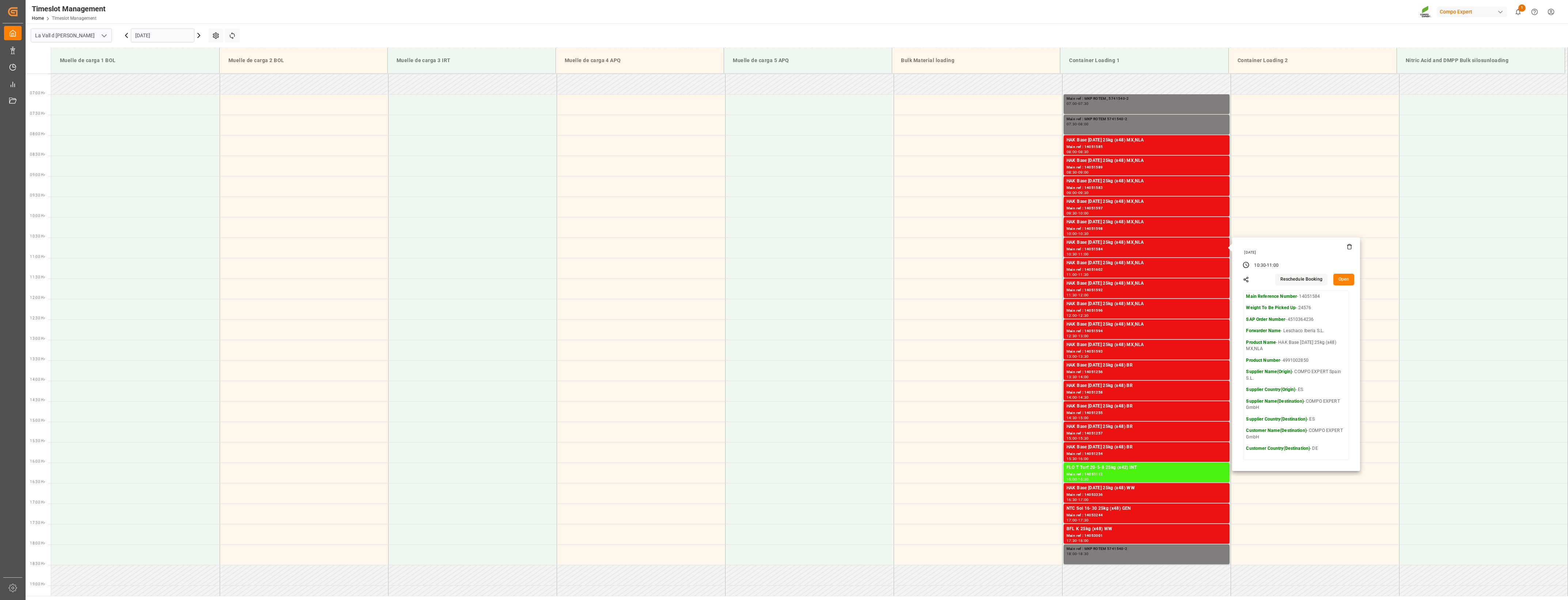
click at [874, 280] on button "Open" at bounding box center [1344, 279] width 21 height 12
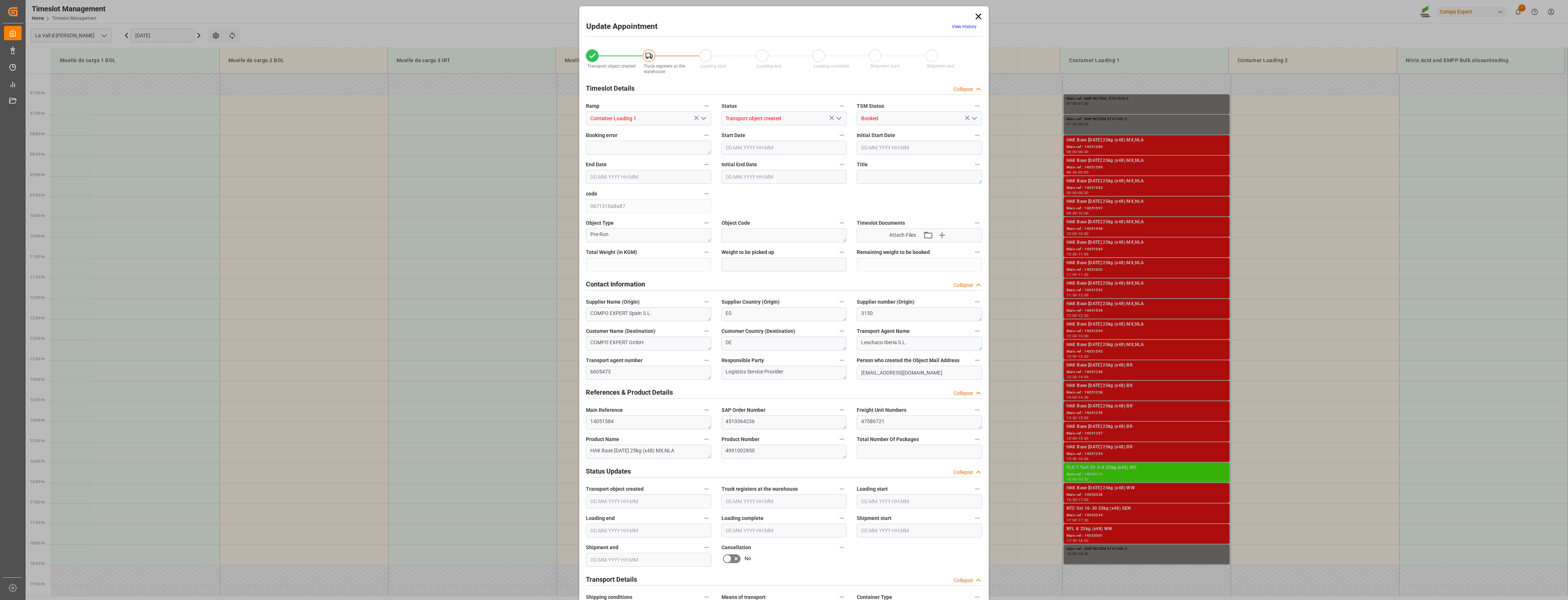
type input "24576"
type input "440"
type input "[DATE] 10:30"
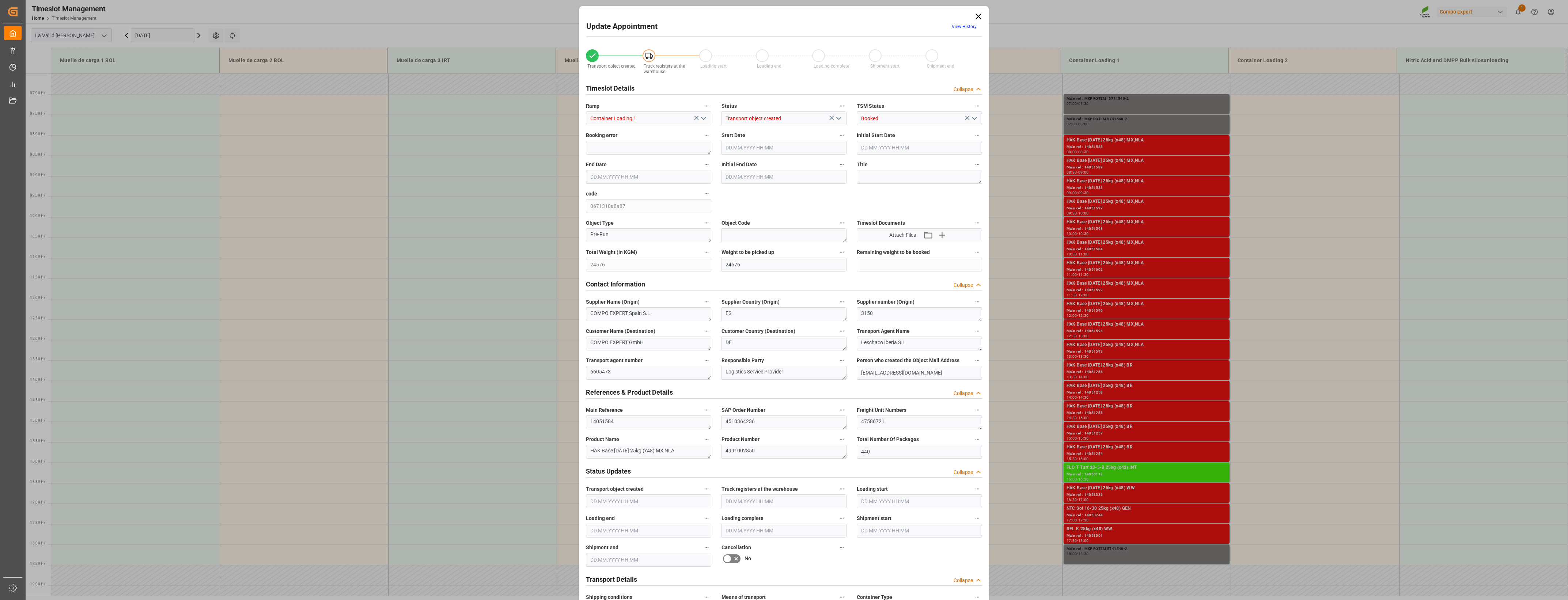
type input "[DATE] 11:00"
type input "[DATE] 08:46"
type input "[DATE] 11:24"
click at [874, 21] on icon at bounding box center [979, 16] width 11 height 11
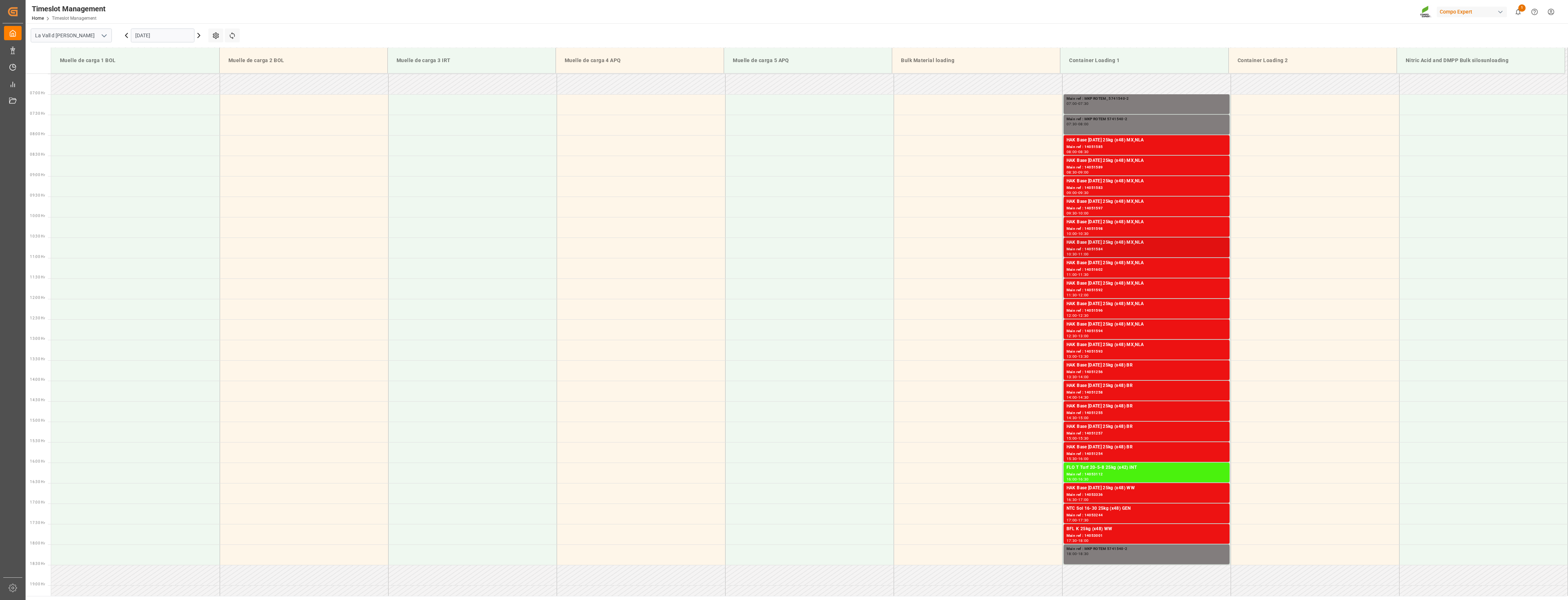
click at [874, 246] on div "Main ref : 14051584" at bounding box center [1147, 249] width 160 height 6
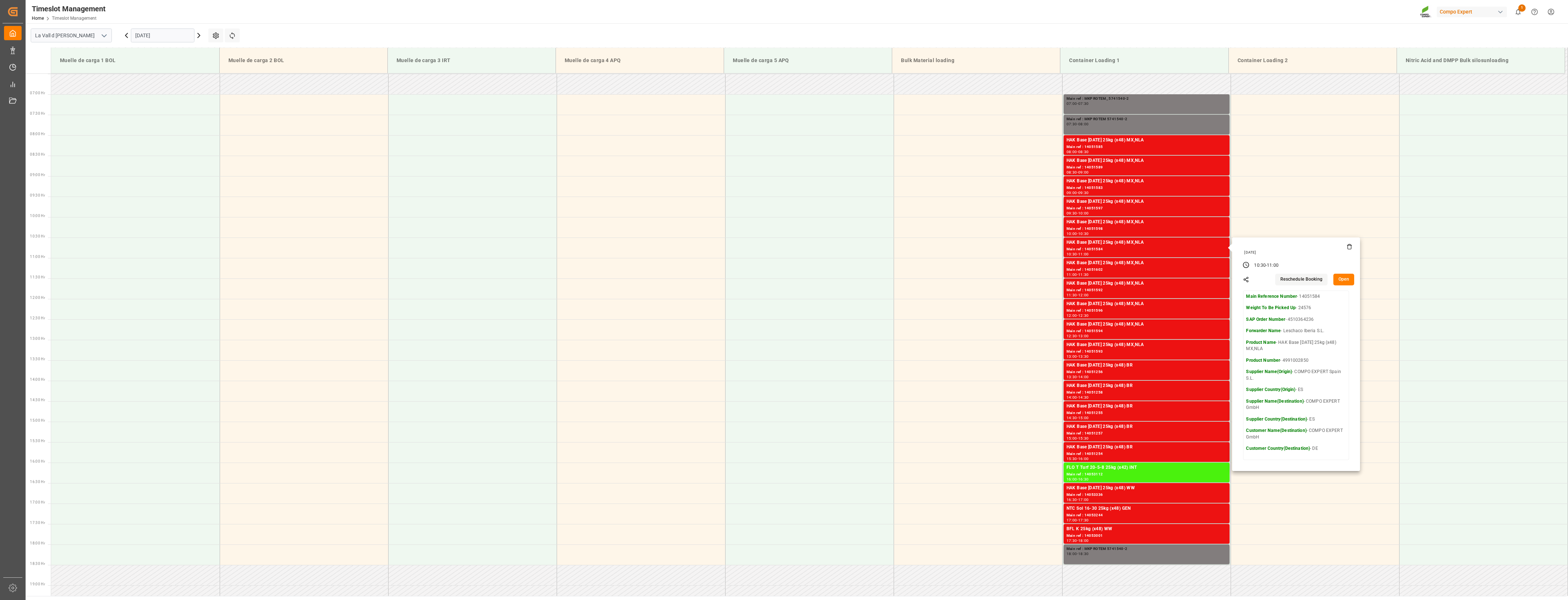
click at [874, 280] on button "Open" at bounding box center [1344, 279] width 21 height 12
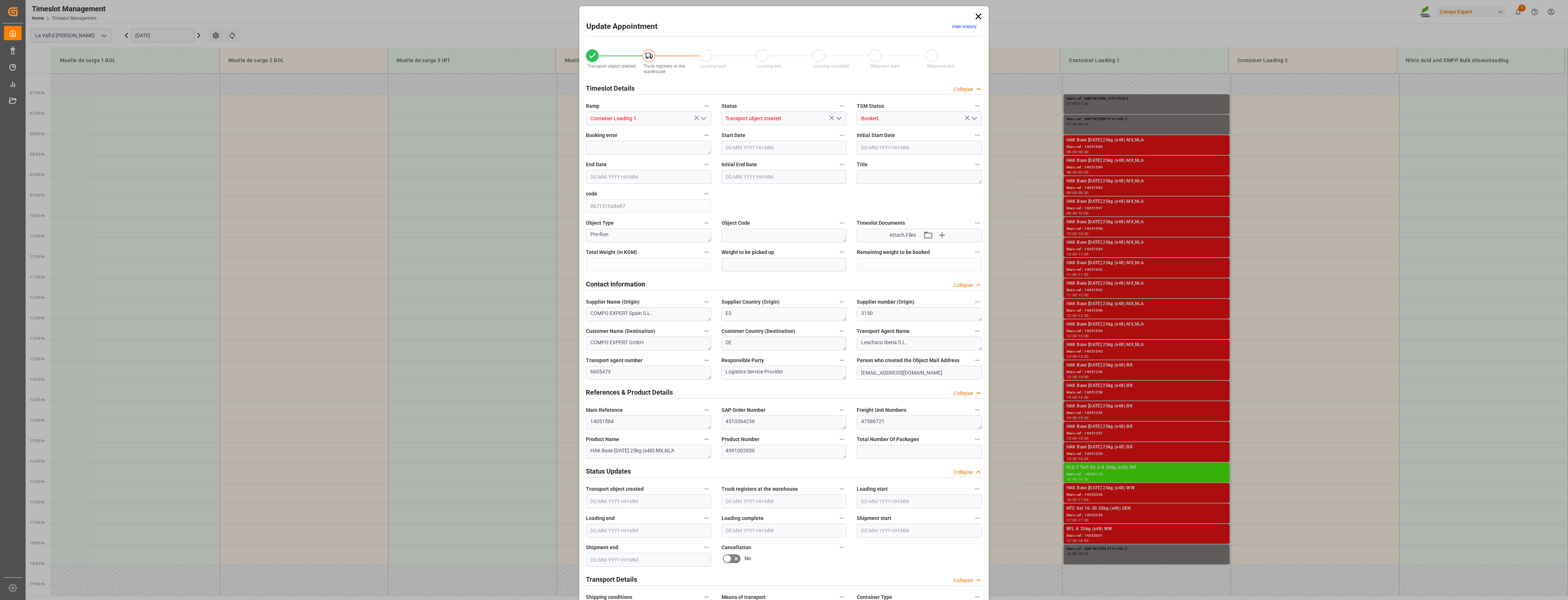
type input "24576"
type input "440"
type input "[DATE] 10:30"
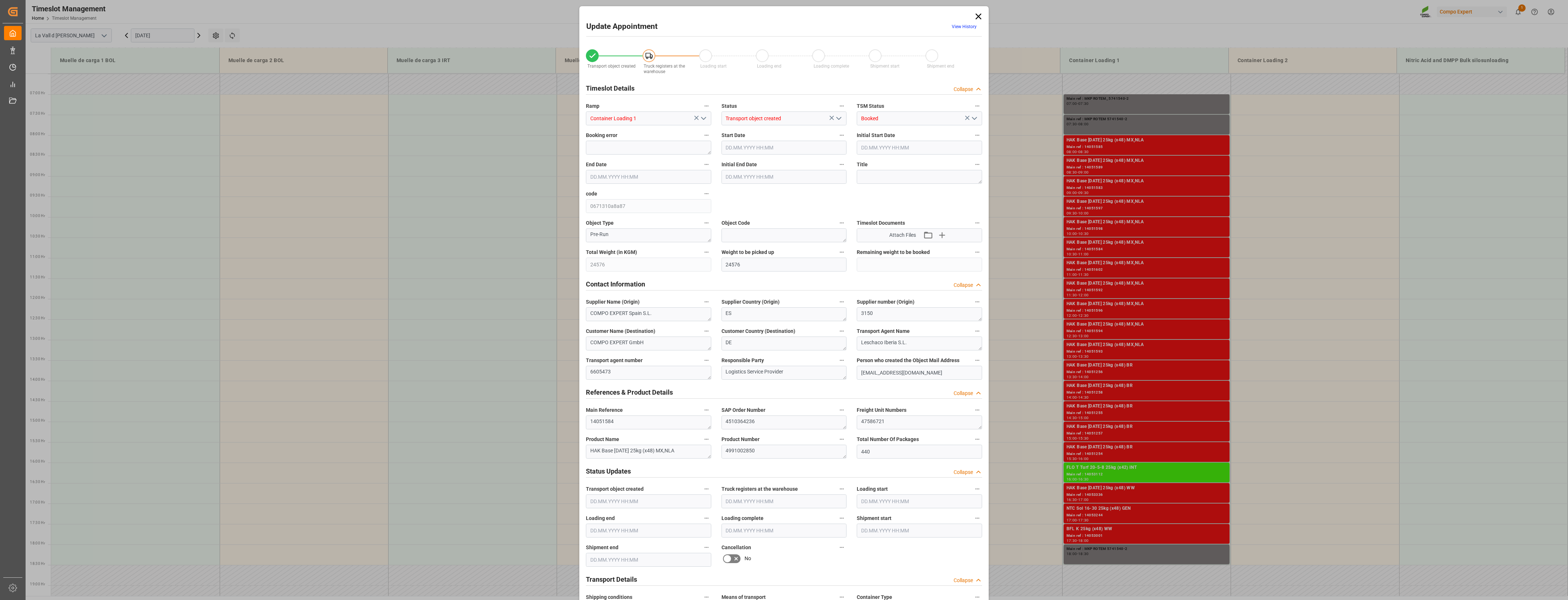
type input "[DATE] 11:00"
type input "[DATE] 08:46"
type input "[DATE] 11:24"
drag, startPoint x: 917, startPoint y: 423, endPoint x: 655, endPoint y: 393, distance: 263.7
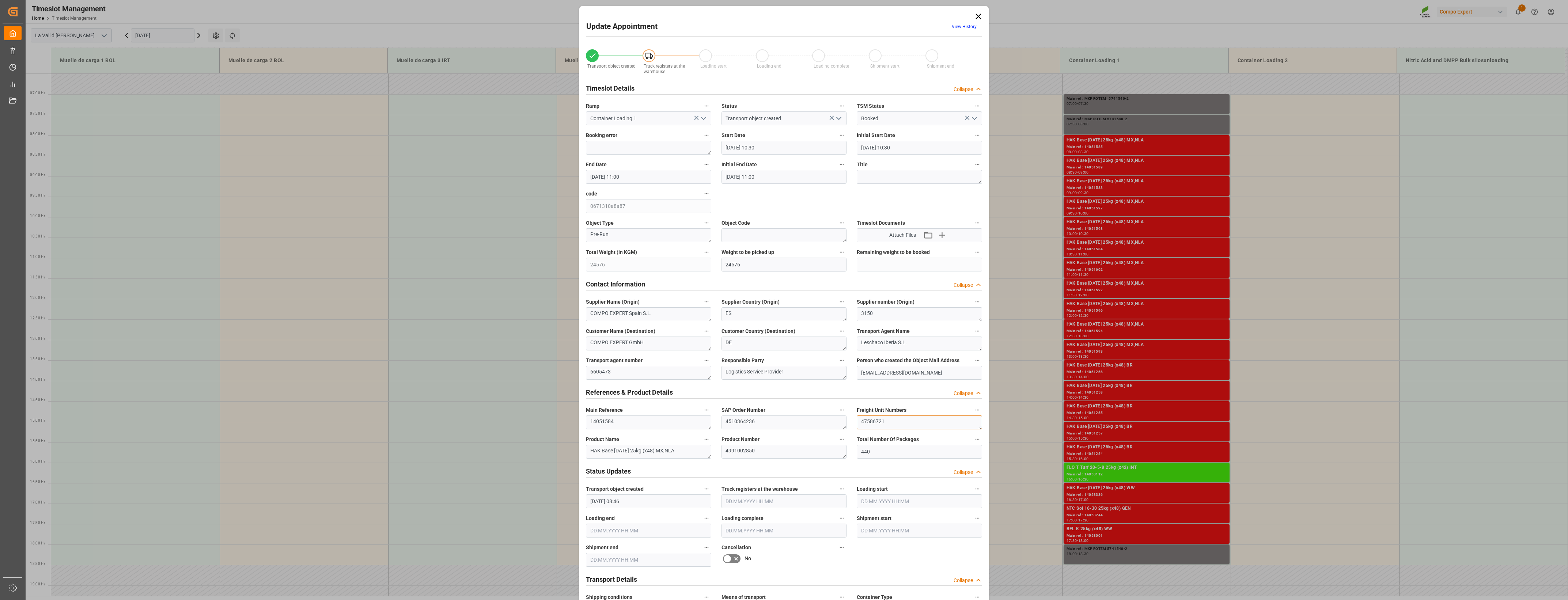
click at [655, 393] on div "Transport object created Truck registers at the warehouse Loading start Loading…" at bounding box center [784, 510] width 406 height 938
click at [874, 16] on icon at bounding box center [979, 16] width 11 height 11
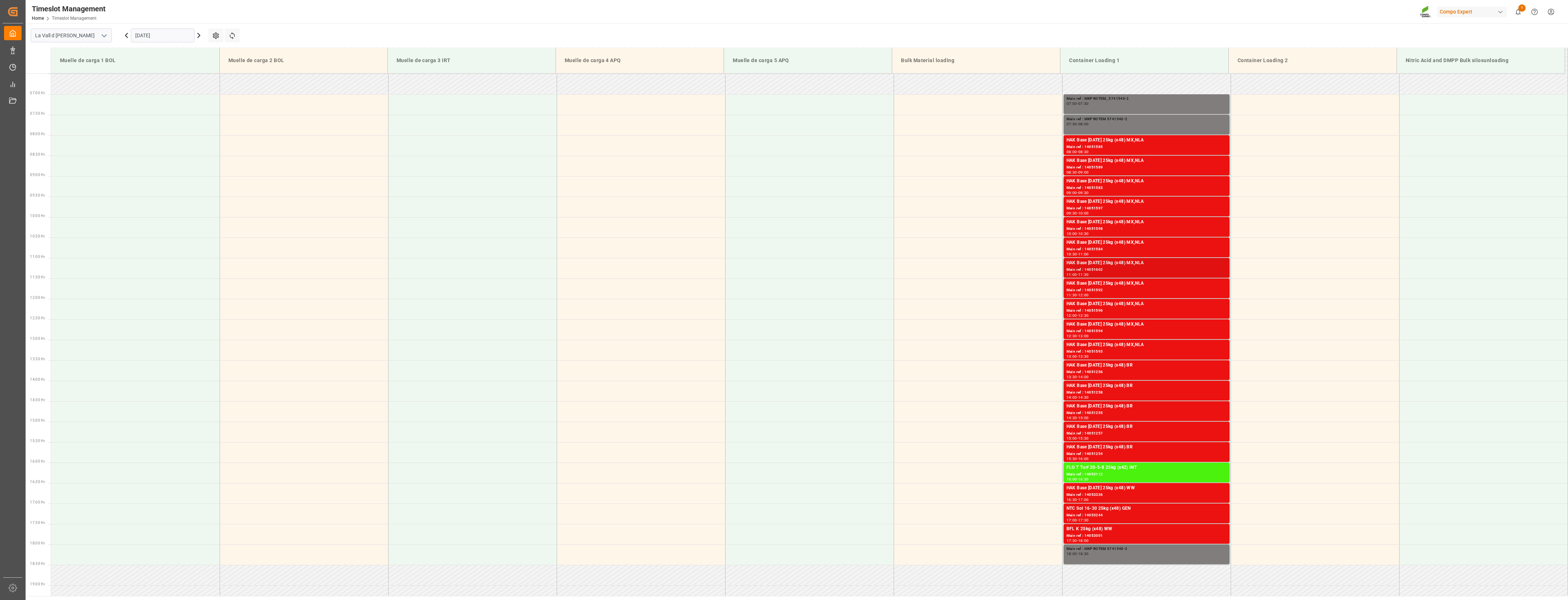
click at [874, 270] on div "Main ref : 14051602" at bounding box center [1147, 270] width 160 height 6
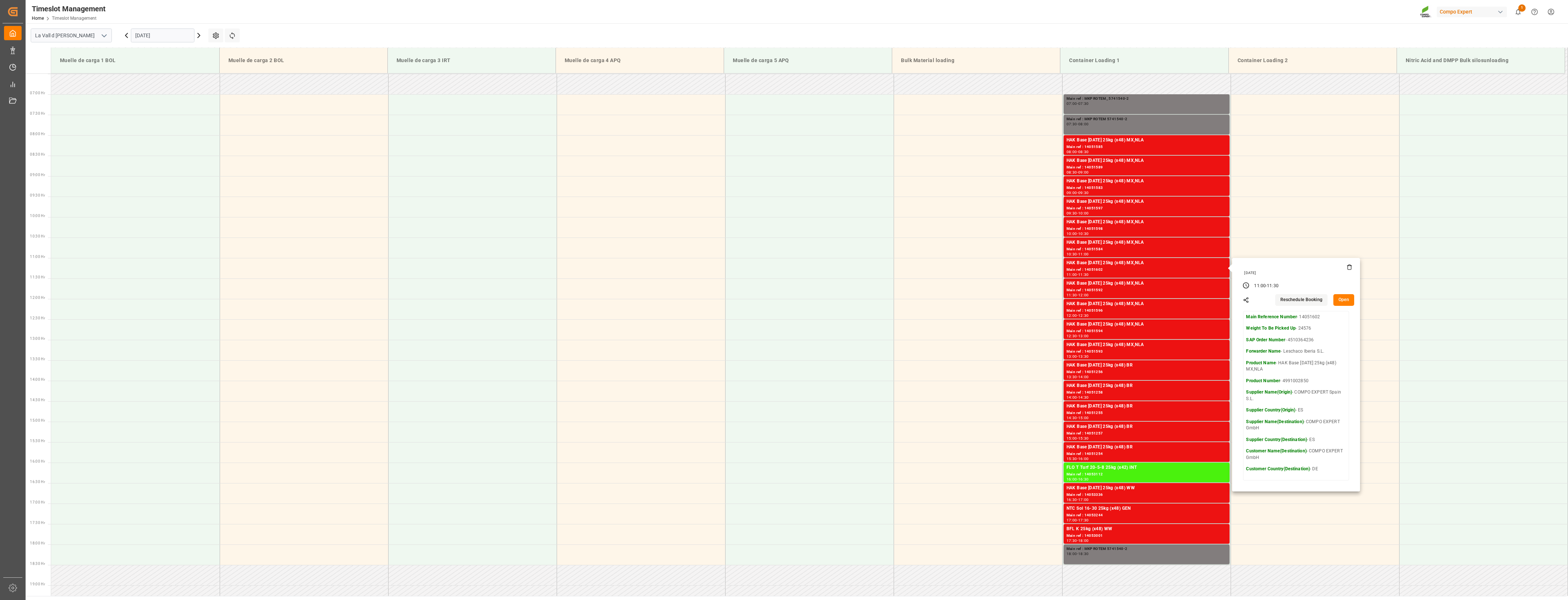
click at [874, 296] on button "Open" at bounding box center [1344, 300] width 21 height 12
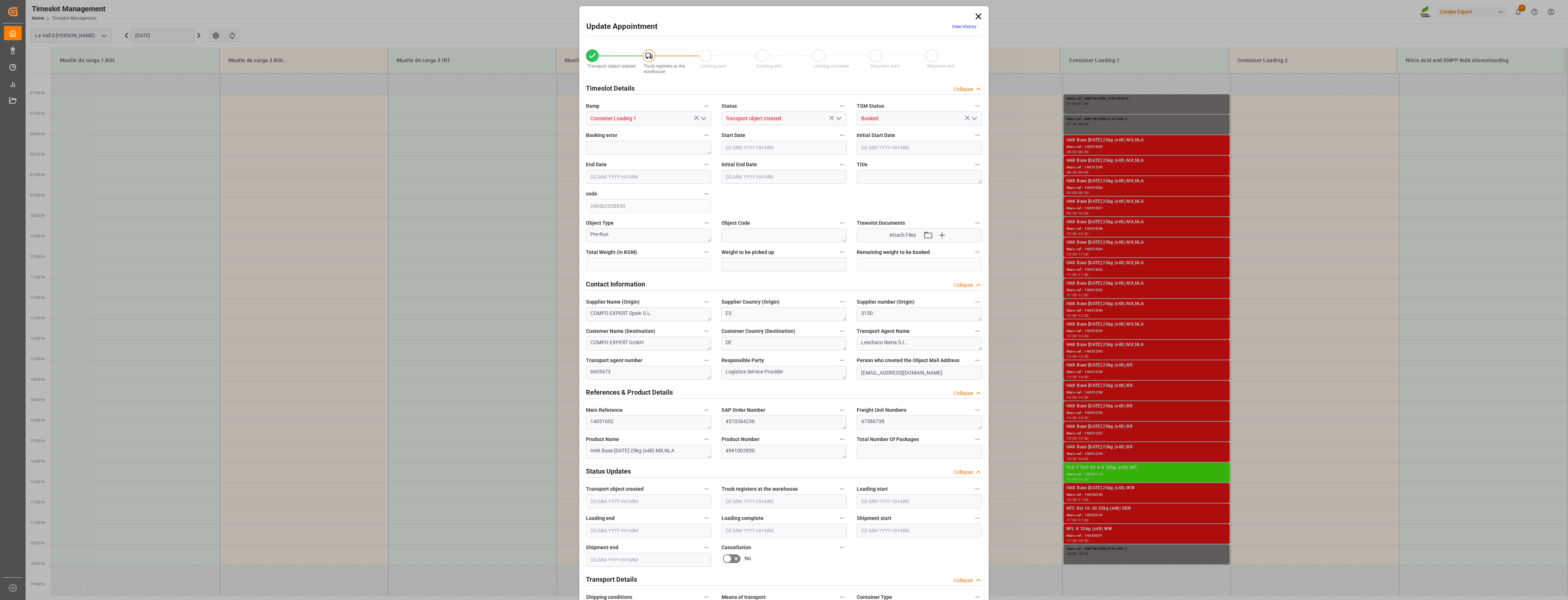
type input "24576"
type input "440"
type input "[DATE] 11:00"
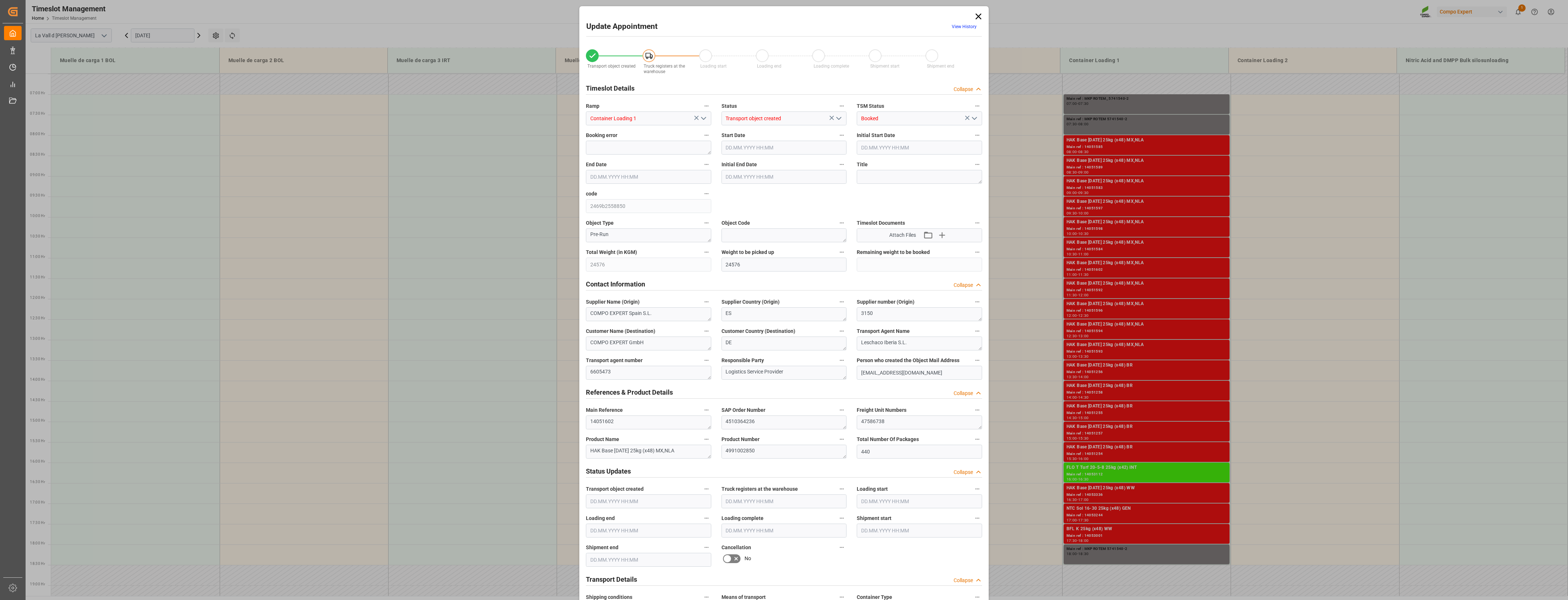
type input "[DATE] 11:30"
type input "[DATE] 08:46"
type input "[DATE] 11:29"
click at [874, 421] on textarea "47586738" at bounding box center [919, 422] width 125 height 14
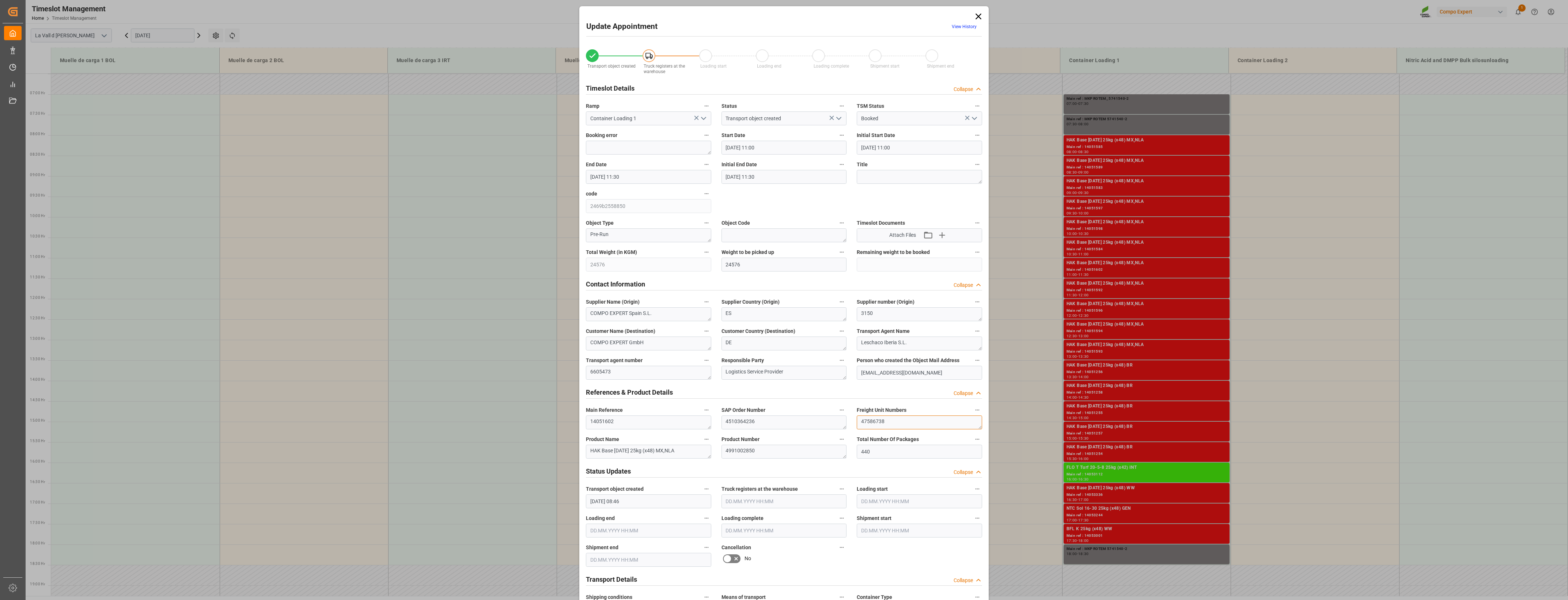
drag, startPoint x: 905, startPoint y: 425, endPoint x: 698, endPoint y: 425, distance: 207.0
click at [698, 425] on div "Transport object created Truck registers at the warehouse Loading start Loading…" at bounding box center [784, 510] width 406 height 938
drag, startPoint x: 972, startPoint y: 13, endPoint x: 968, endPoint y: 20, distance: 8.1
click at [874, 13] on icon at bounding box center [979, 16] width 11 height 11
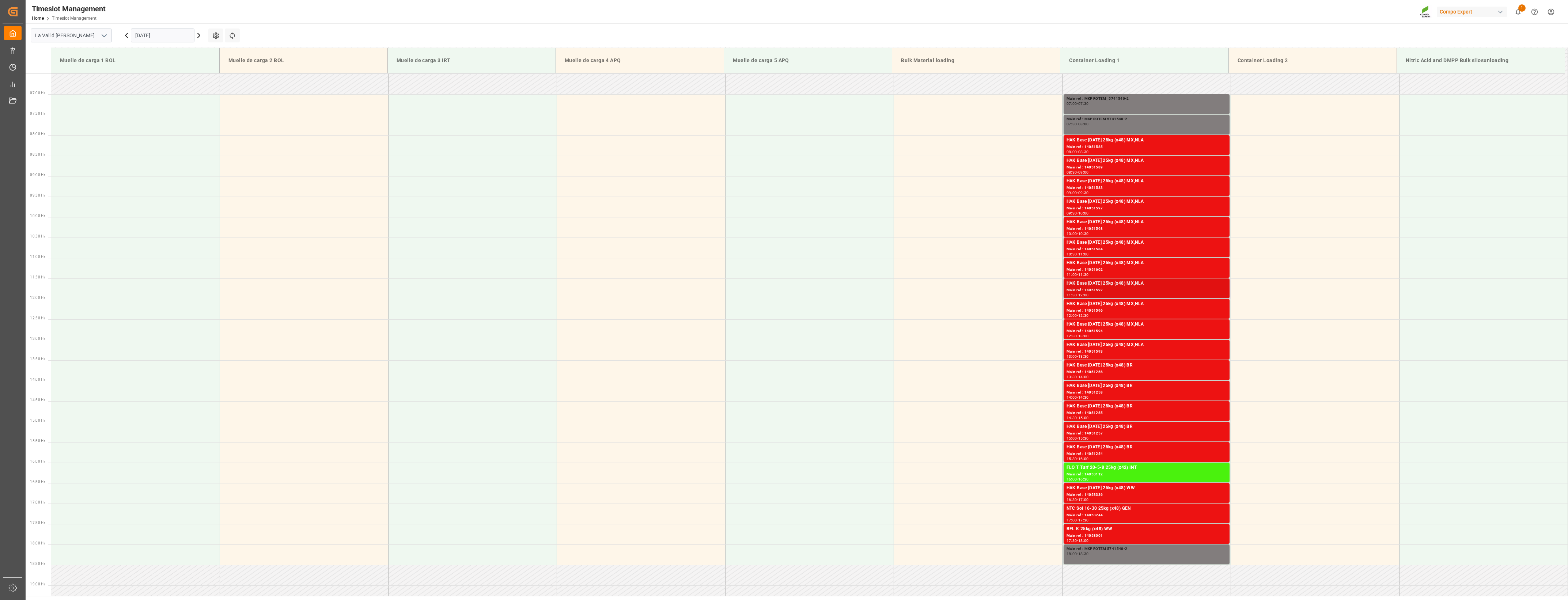
click at [874, 290] on div "Main ref : 14051592" at bounding box center [1147, 290] width 160 height 6
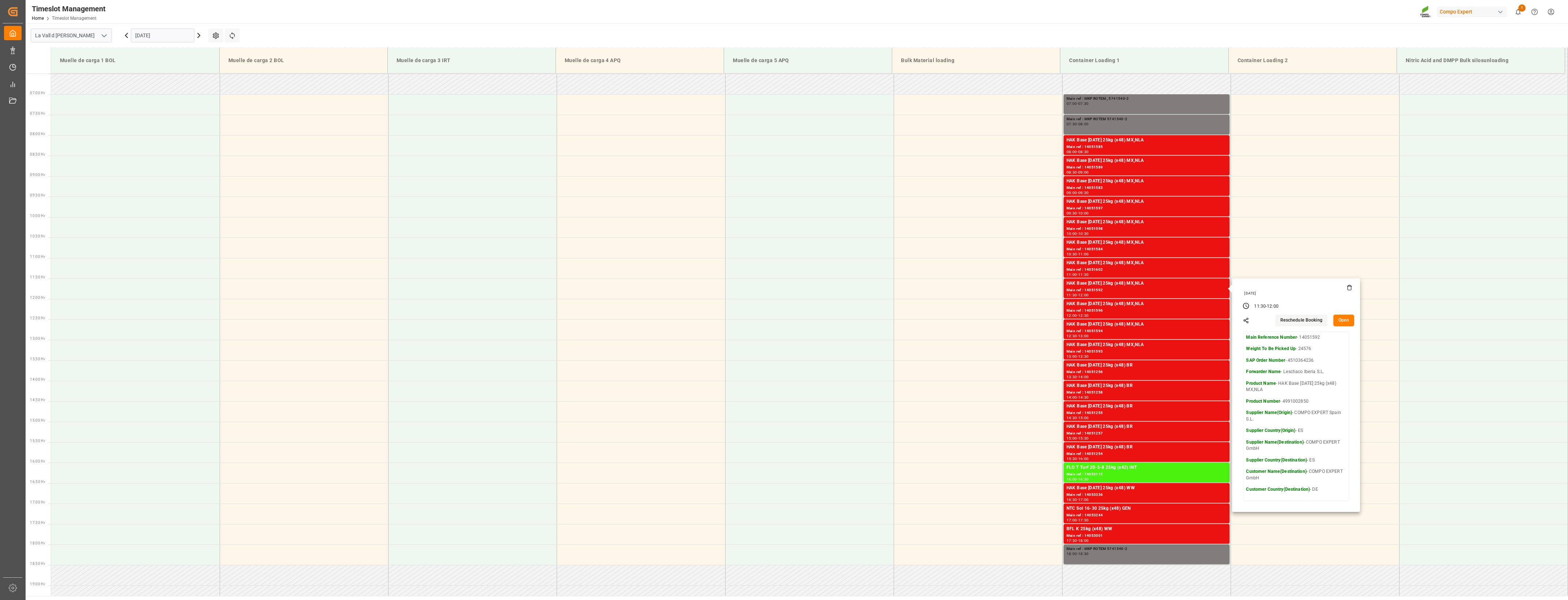
click at [874, 320] on button "Open" at bounding box center [1344, 320] width 21 height 12
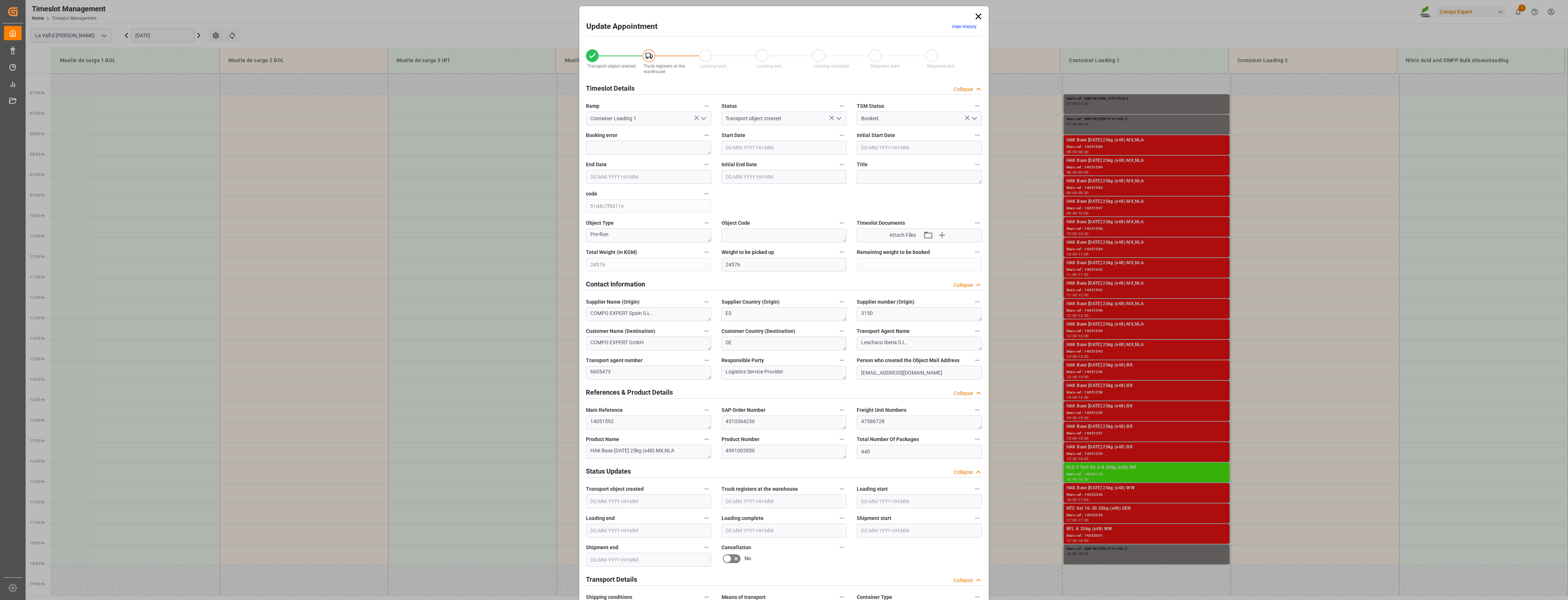
type input "[DATE] 11:30"
type input "[DATE] 12:00"
type input "[DATE] 08:46"
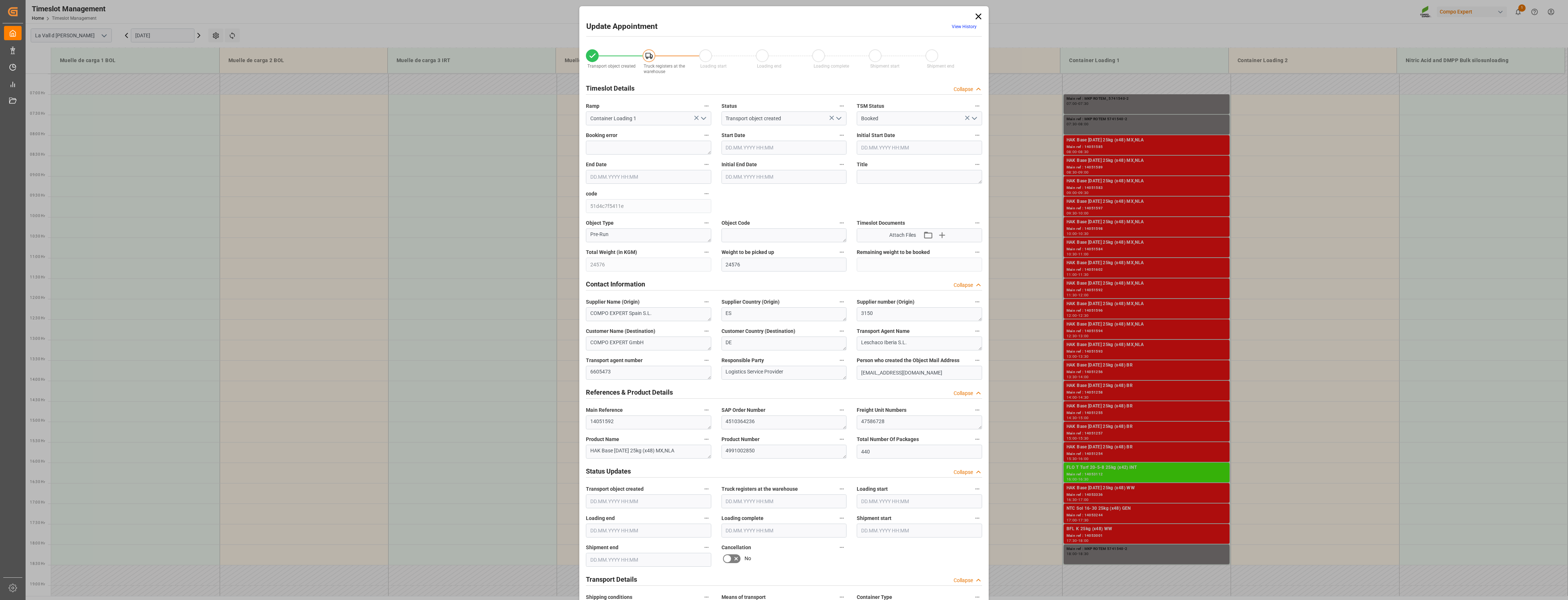
type input "[DATE] 11:31"
drag, startPoint x: 913, startPoint y: 424, endPoint x: 591, endPoint y: 403, distance: 322.7
click at [598, 404] on div "Transport object created Truck registers at the warehouse Loading start Loading…" at bounding box center [784, 510] width 406 height 938
click at [874, 13] on icon at bounding box center [979, 16] width 11 height 11
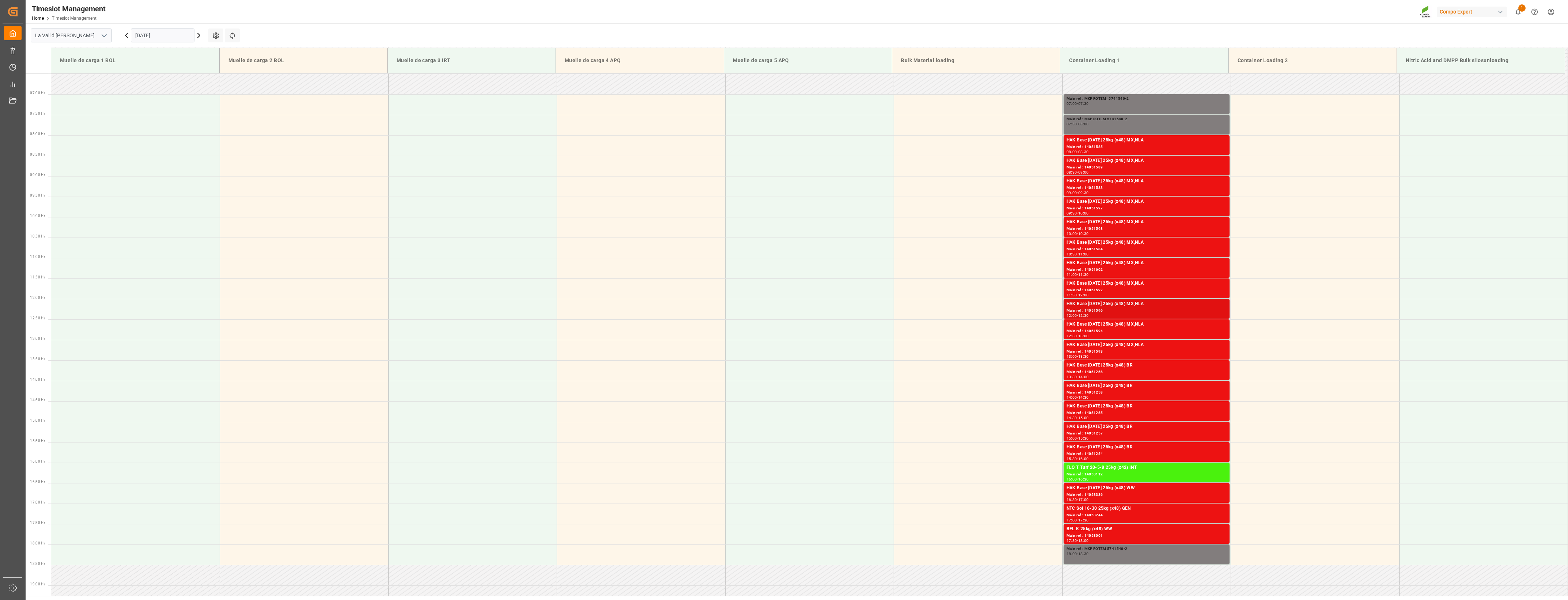
click at [874, 307] on div "HAK Base [DATE] 25kg (x48) MX,NLA" at bounding box center [1147, 304] width 160 height 7
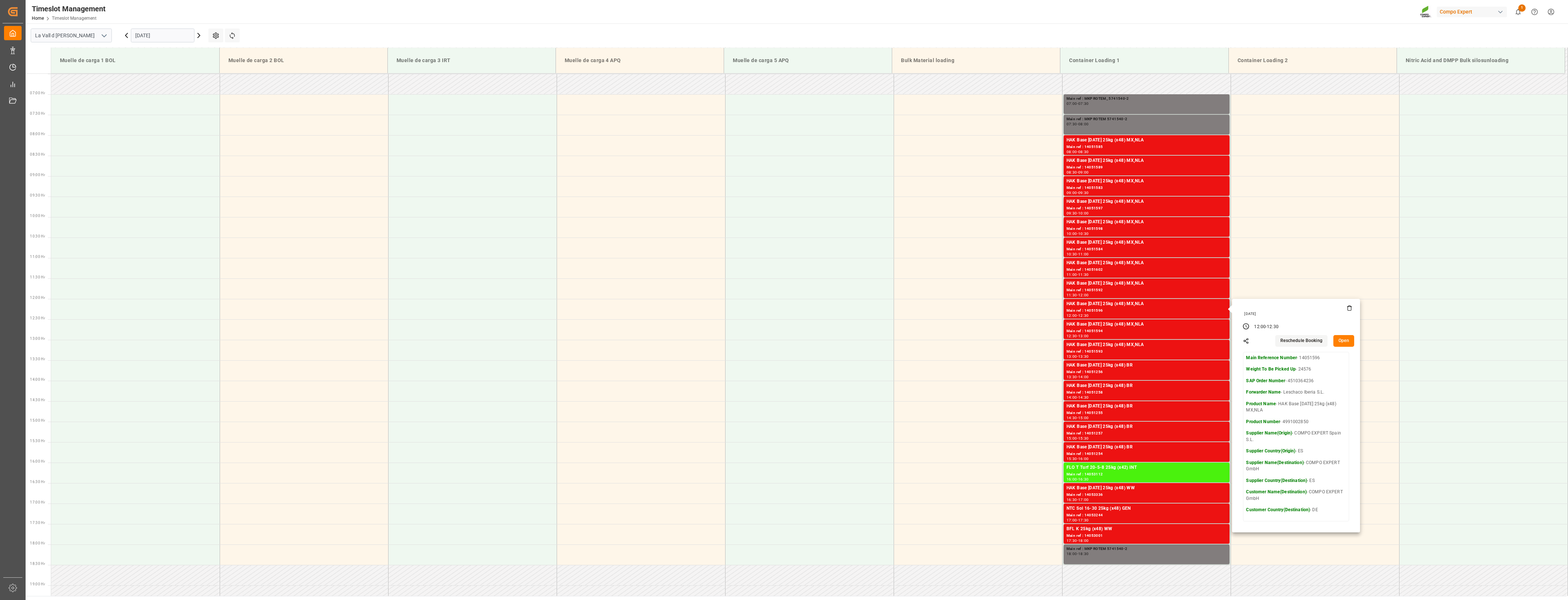
click at [874, 340] on button "Open" at bounding box center [1344, 340] width 21 height 12
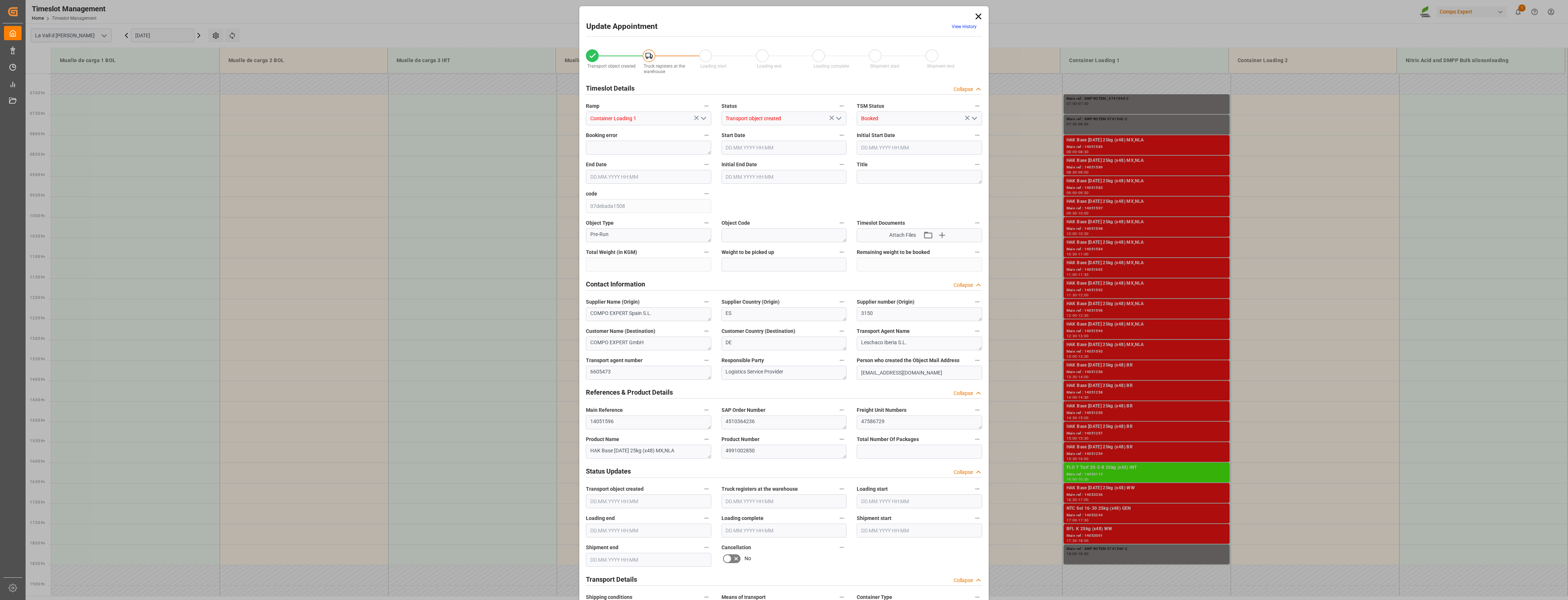
type input "24576"
type input "440"
type input "[DATE] 12:00"
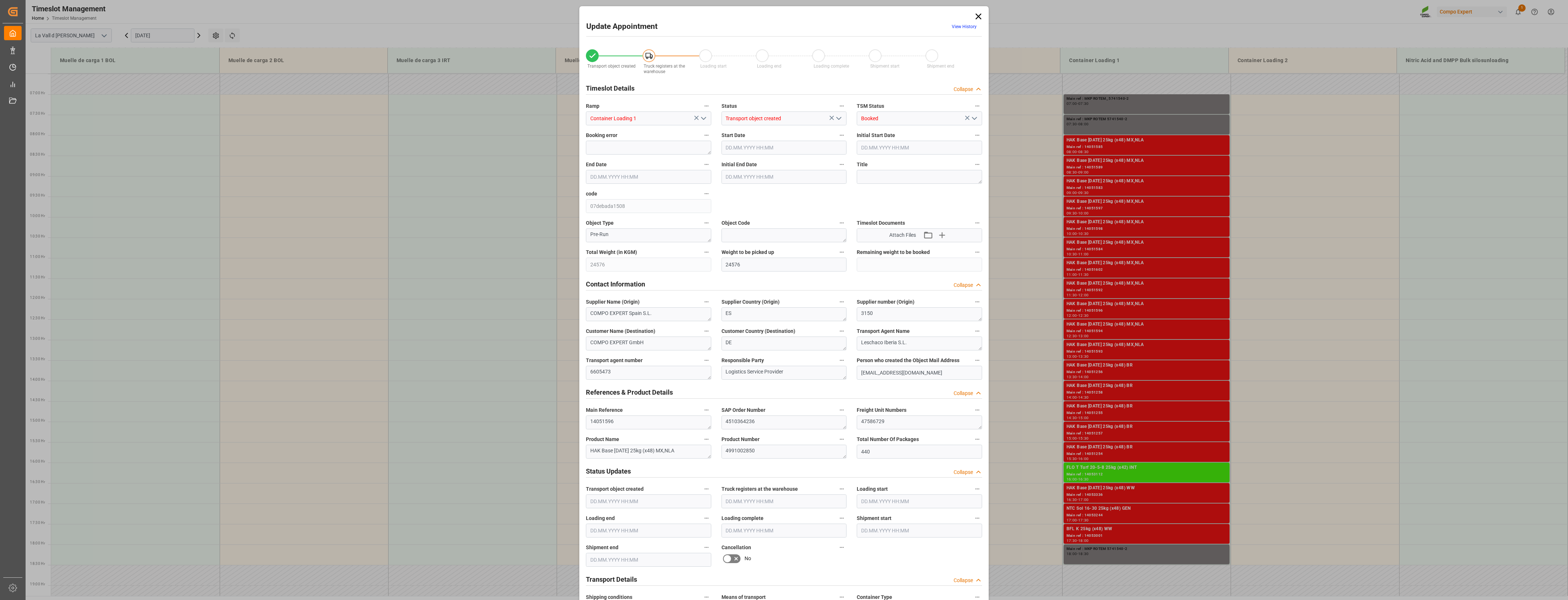
type input "[DATE] 12:30"
type input "[DATE] 08:46"
type input "[DATE] 11:32"
click at [874, 429] on div "Freight Unit Numbers 47586729" at bounding box center [920, 417] width 136 height 29
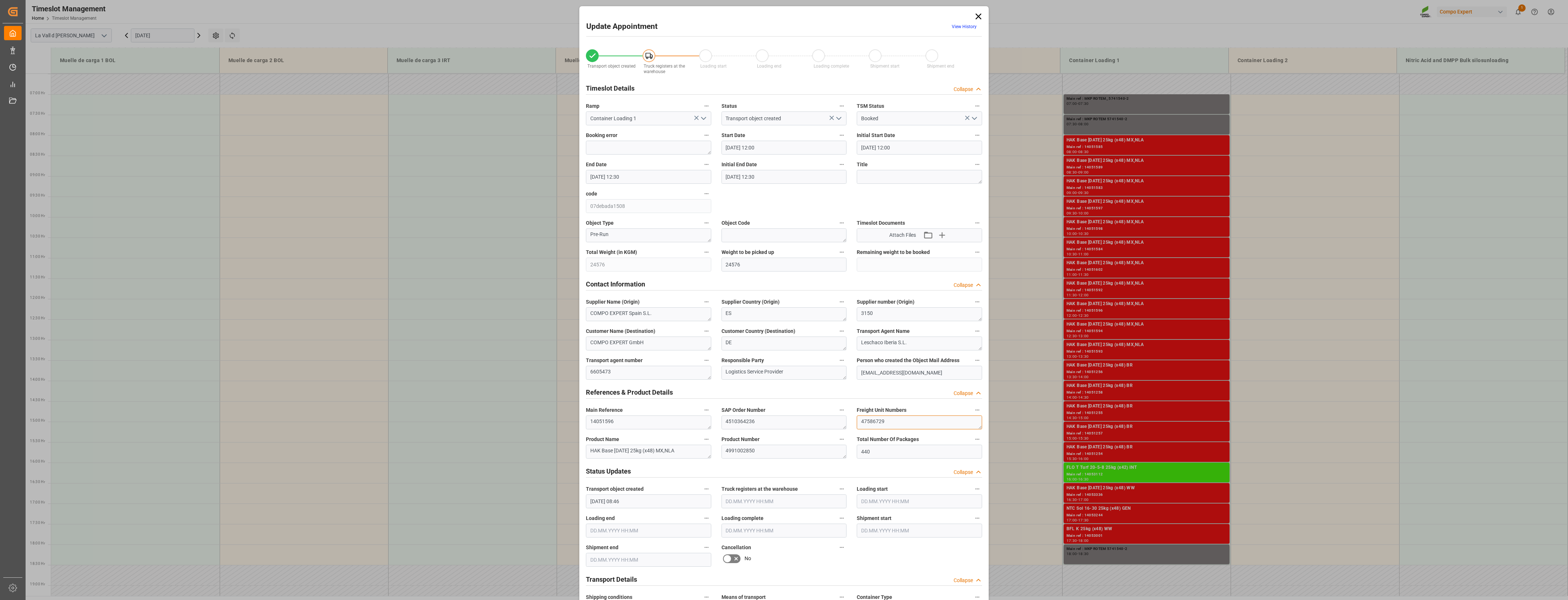
drag, startPoint x: 894, startPoint y: 426, endPoint x: 701, endPoint y: 400, distance: 194.7
click at [701, 400] on div "Transport object created Truck registers at the warehouse Loading start Loading…" at bounding box center [784, 510] width 406 height 938
click at [874, 17] on icon at bounding box center [979, 16] width 6 height 6
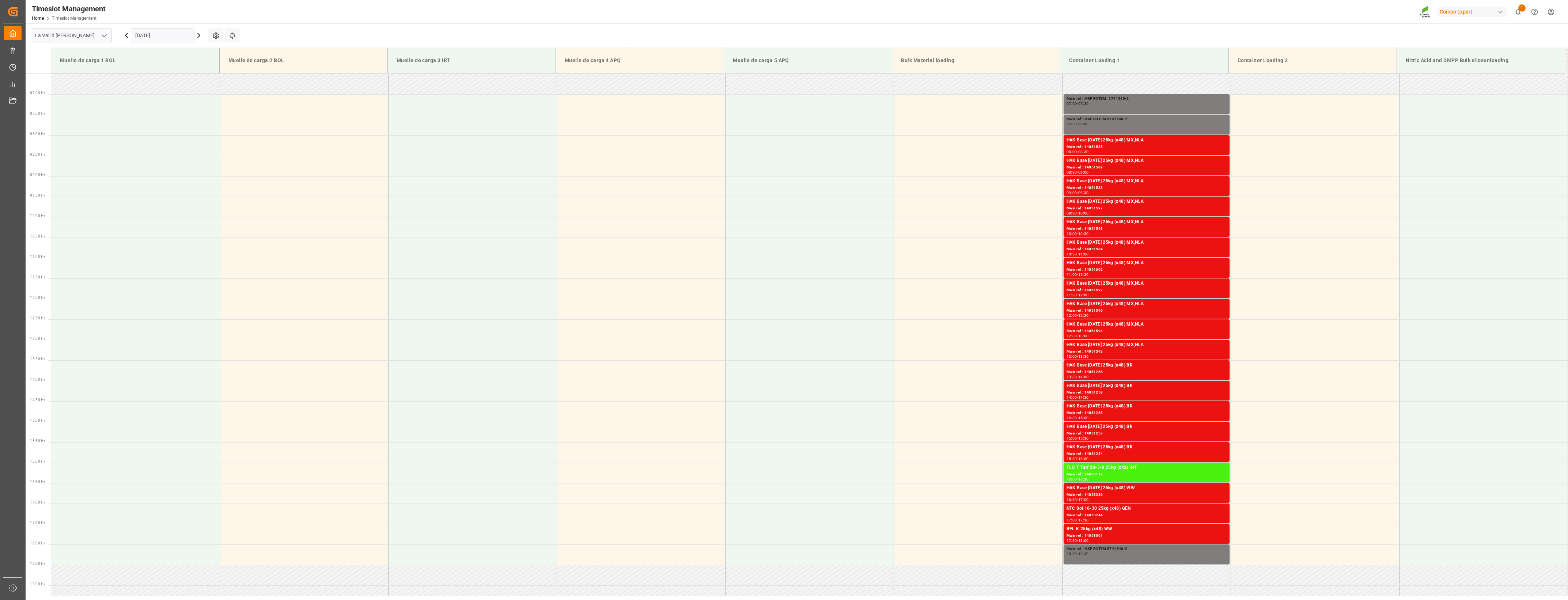
click at [162, 36] on input "[DATE]" at bounding box center [163, 36] width 64 height 14
click at [198, 93] on span "10" at bounding box center [197, 93] width 5 height 5
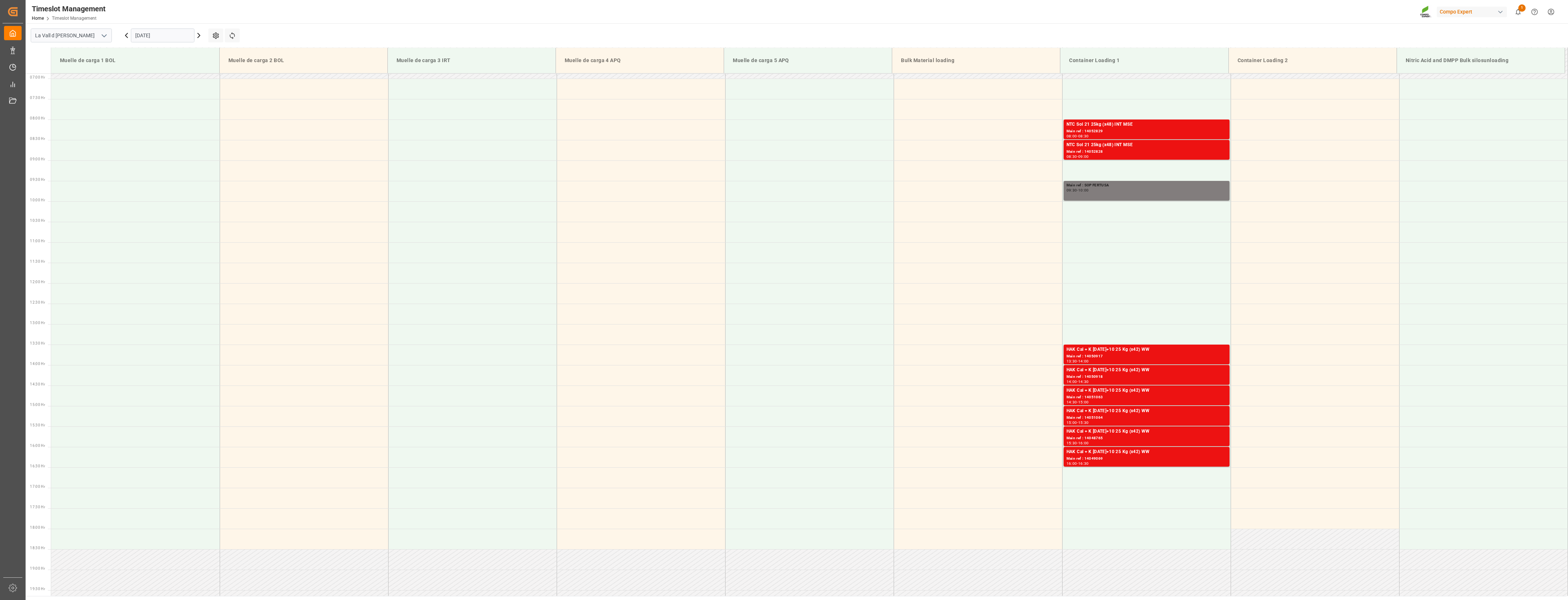
scroll to position [183, 0]
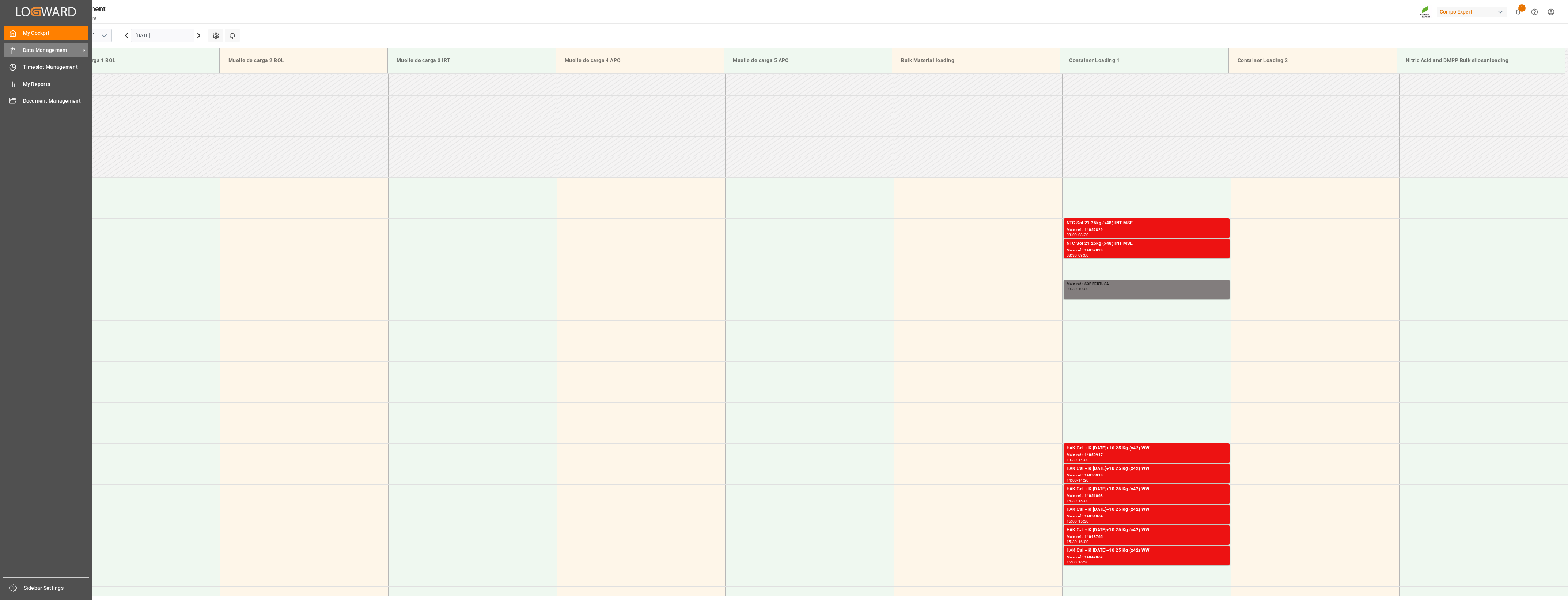
click at [15, 53] on icon at bounding box center [13, 50] width 7 height 7
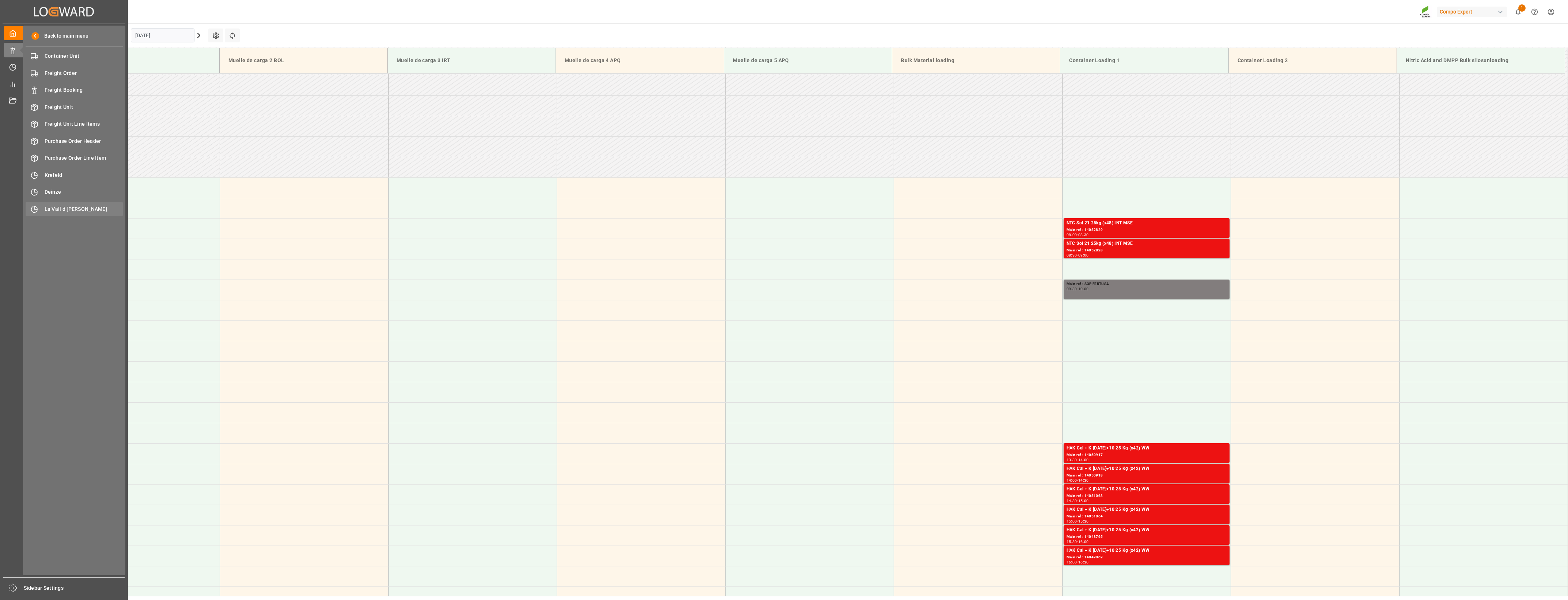
click at [62, 206] on span "La Vall d [PERSON_NAME]" at bounding box center [84, 209] width 78 height 8
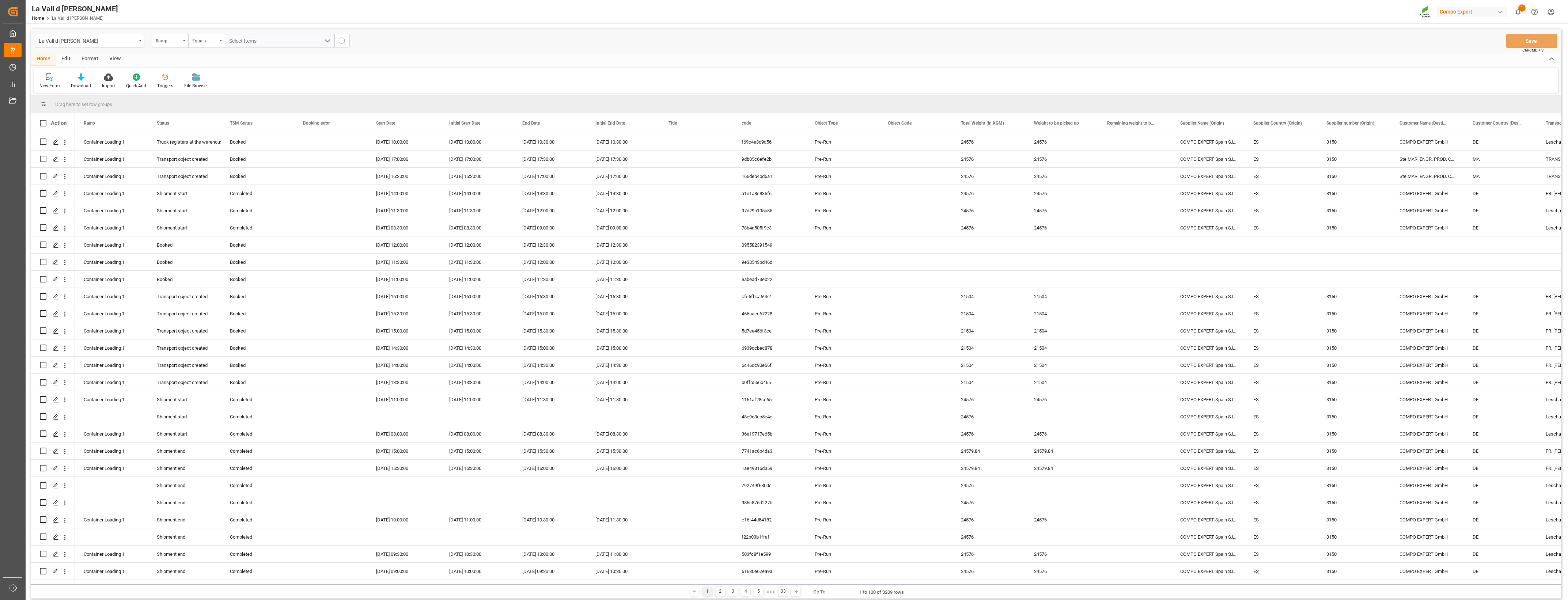
click at [110, 60] on div "View" at bounding box center [115, 60] width 22 height 13
click at [82, 78] on icon at bounding box center [83, 77] width 7 height 7
click at [95, 105] on div "VDU Overview Carretileros" at bounding box center [102, 103] width 64 height 8
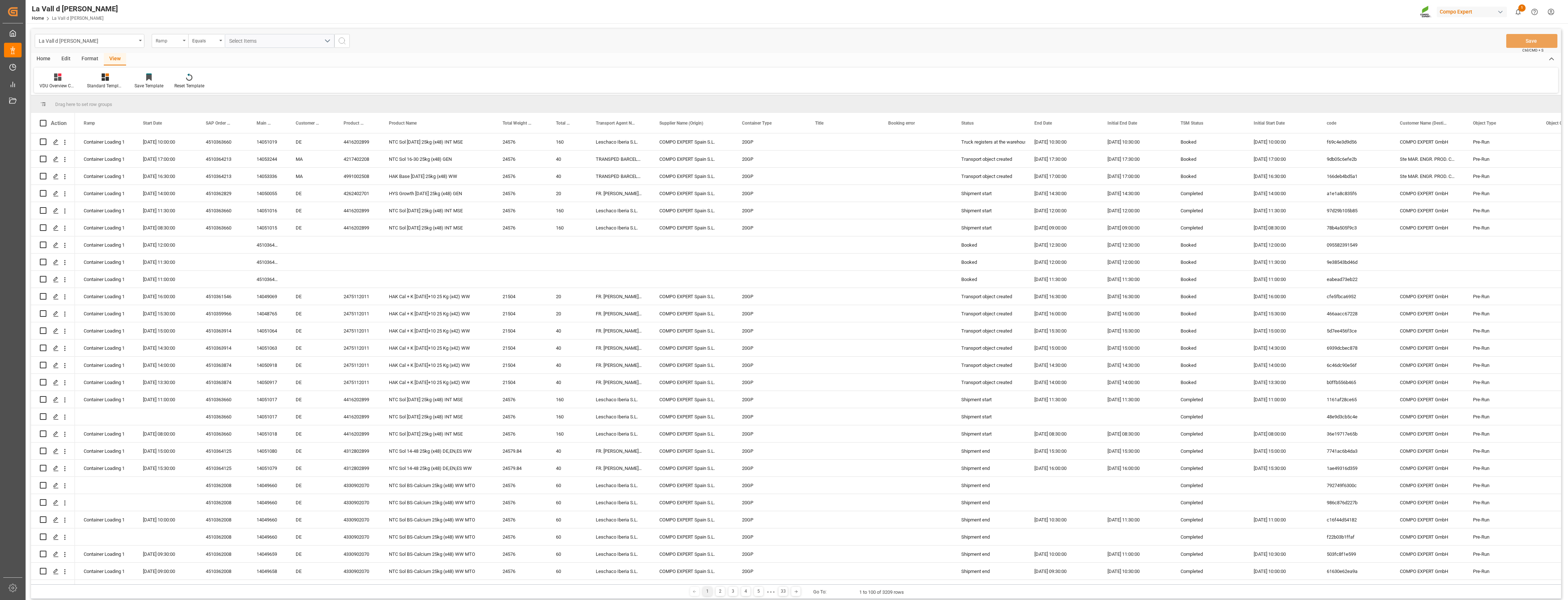
click at [186, 43] on div "Ramp" at bounding box center [170, 41] width 36 height 14
type input "SAP"
click at [191, 77] on div "SAP Order Number" at bounding box center [206, 74] width 109 height 15
click at [221, 39] on div "Equals" at bounding box center [207, 41] width 36 height 14
click at [204, 94] on div "Fuzzy search" at bounding box center [242, 90] width 109 height 15
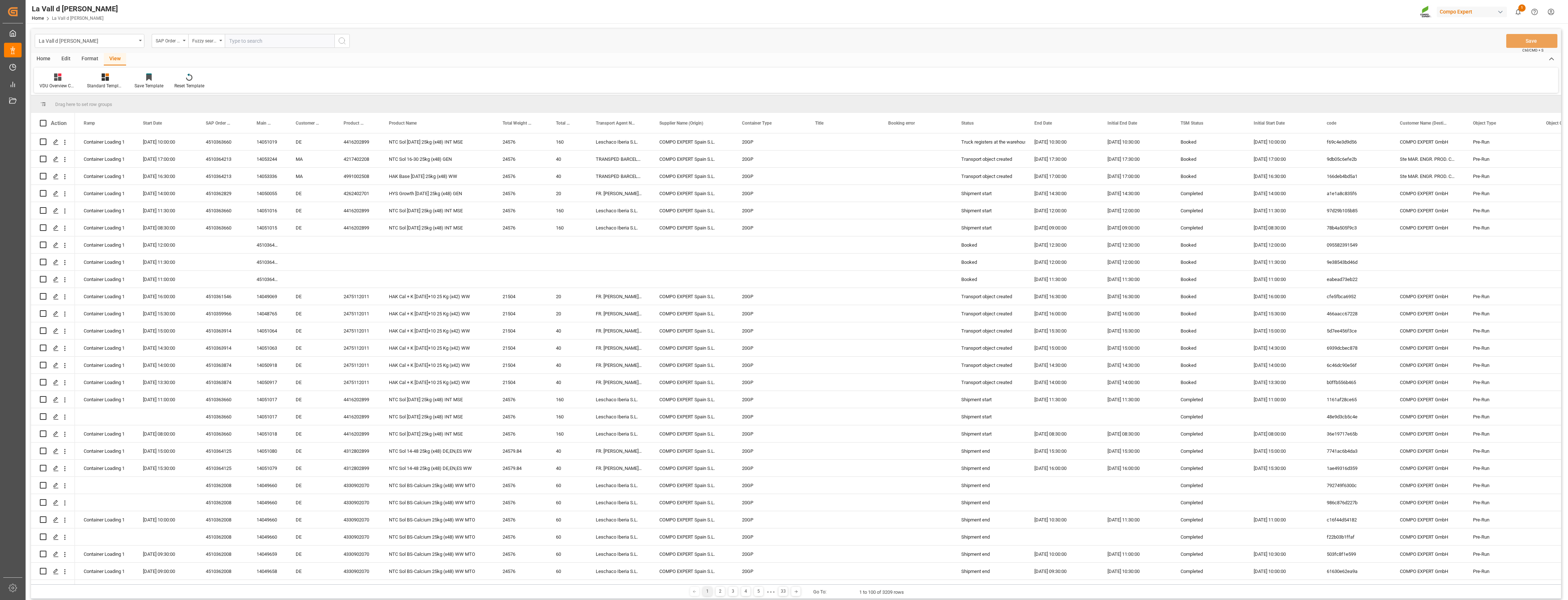
click at [264, 43] on input "text" at bounding box center [280, 41] width 110 height 14
type input "4510364236"
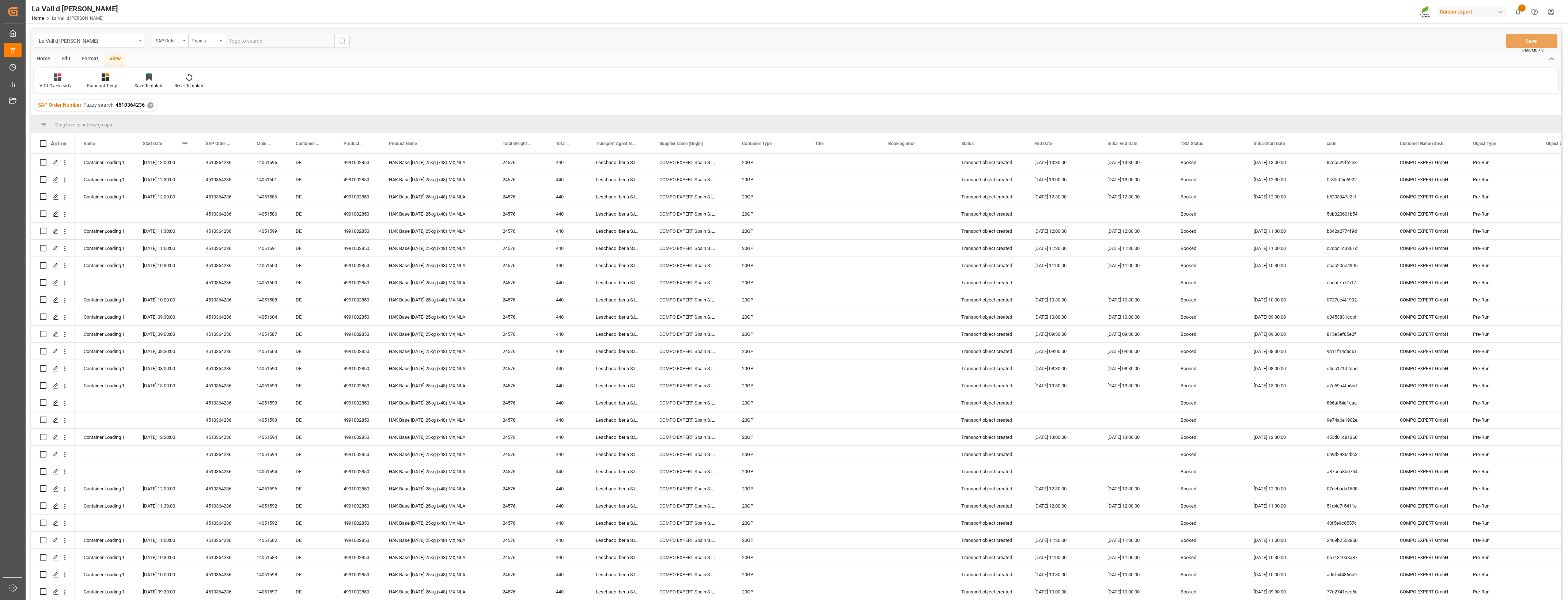
click at [160, 145] on span "Start Date" at bounding box center [152, 143] width 19 height 5
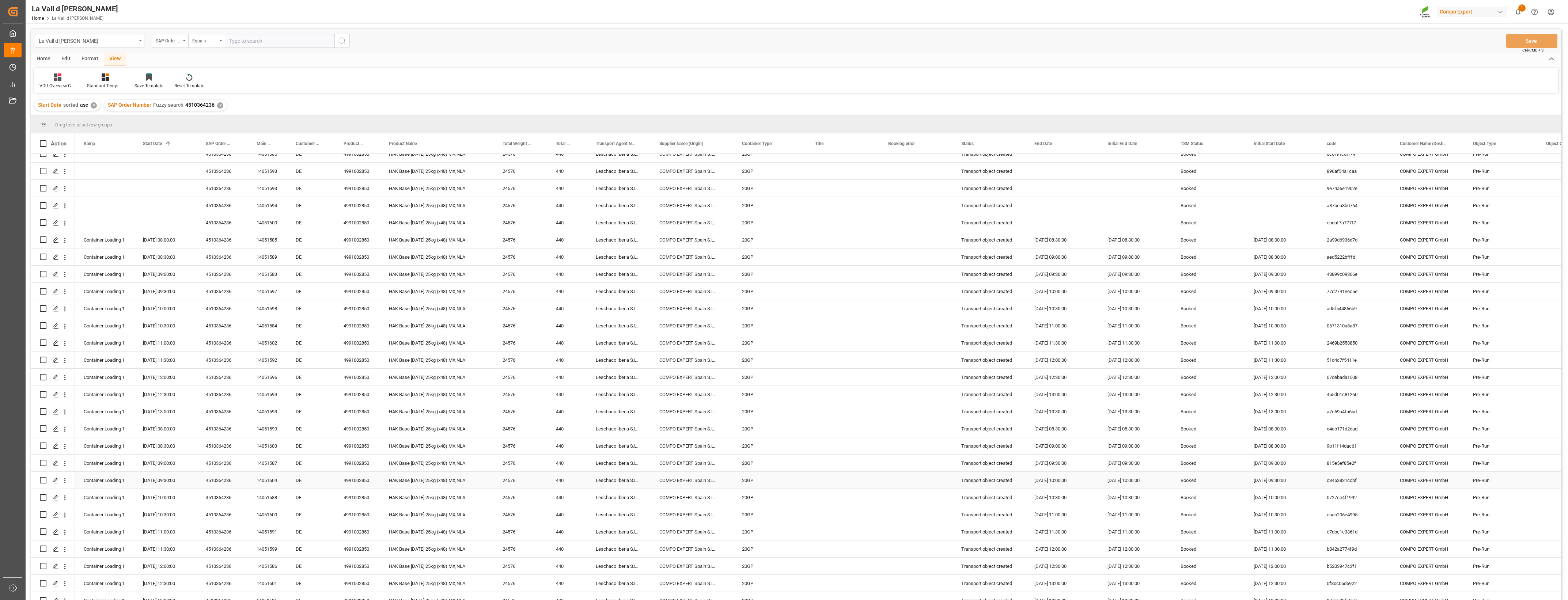
scroll to position [86, 0]
click at [284, 232] on div "14051585" at bounding box center [268, 233] width 39 height 17
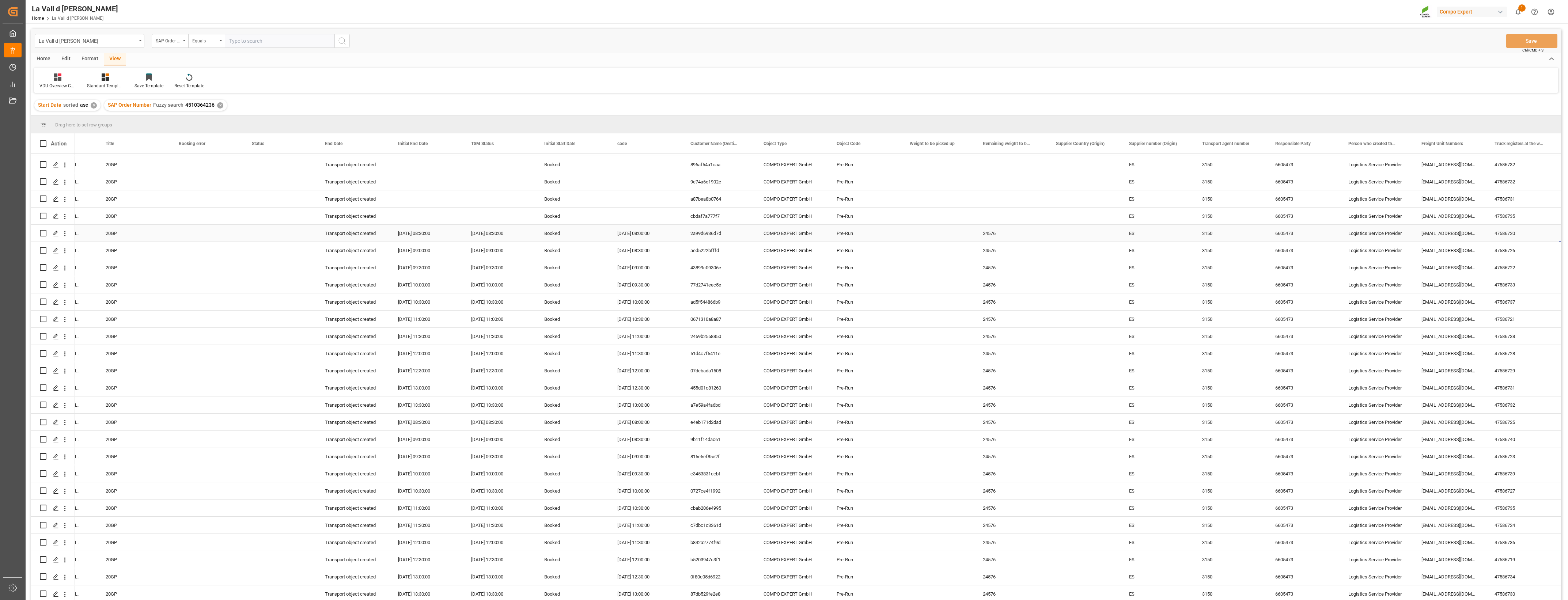
scroll to position [0, 710]
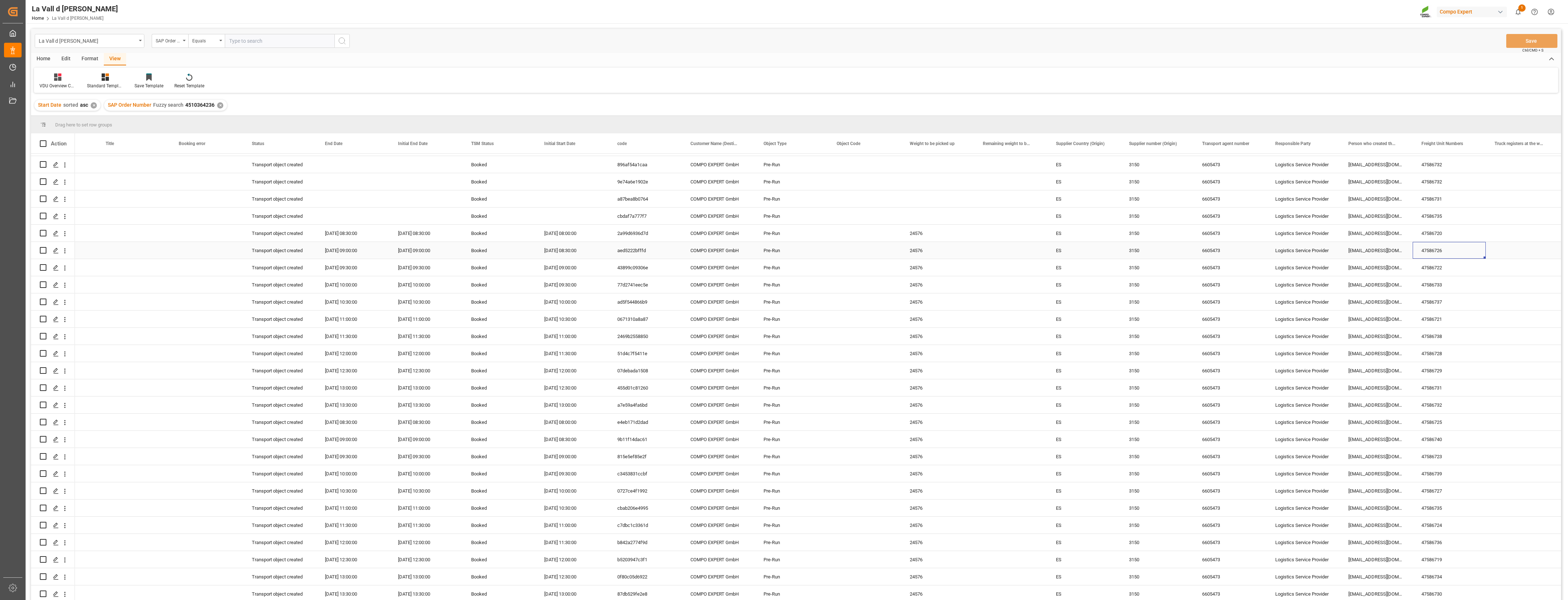
click at [874, 248] on div "47586726" at bounding box center [1450, 250] width 73 height 17
click at [874, 269] on div "47586722" at bounding box center [1450, 267] width 73 height 17
click at [874, 283] on div "47586733" at bounding box center [1450, 284] width 73 height 17
click at [874, 299] on div "47586737" at bounding box center [1450, 302] width 73 height 17
click at [874, 318] on div "47586721" at bounding box center [1450, 319] width 73 height 17
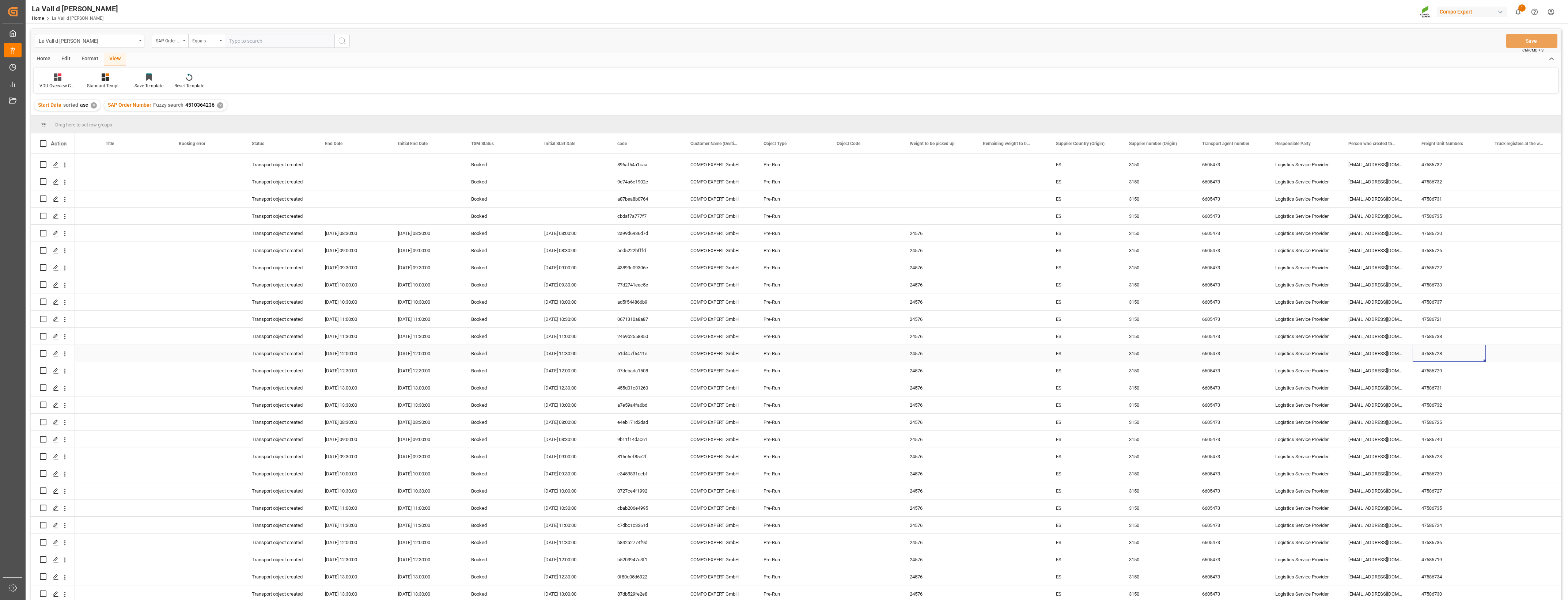
click at [874, 349] on div "47586728" at bounding box center [1450, 354] width 73 height 17
click at [874, 372] on div "47586729" at bounding box center [1450, 370] width 73 height 17
click at [874, 389] on div "47586731" at bounding box center [1450, 388] width 73 height 17
click at [342, 388] on div "[DATE] 13:00:00" at bounding box center [352, 388] width 73 height 17
click at [874, 386] on div "47586731" at bounding box center [1450, 388] width 73 height 17
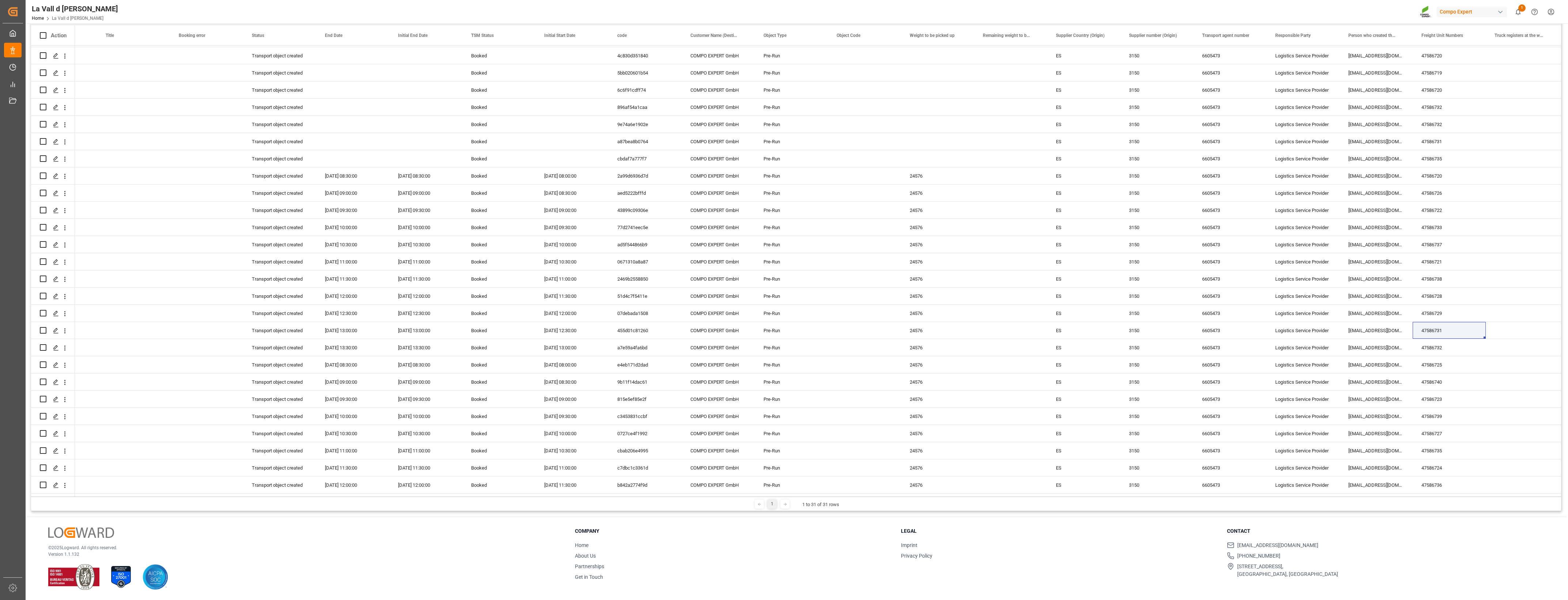
scroll to position [0, 0]
click at [797, 435] on li "About Us" at bounding box center [734, 555] width 317 height 8
click at [613, 383] on div "a7e59a4fa6bd" at bounding box center [645, 380] width 73 height 17
